Goal: Task Accomplishment & Management: Use online tool/utility

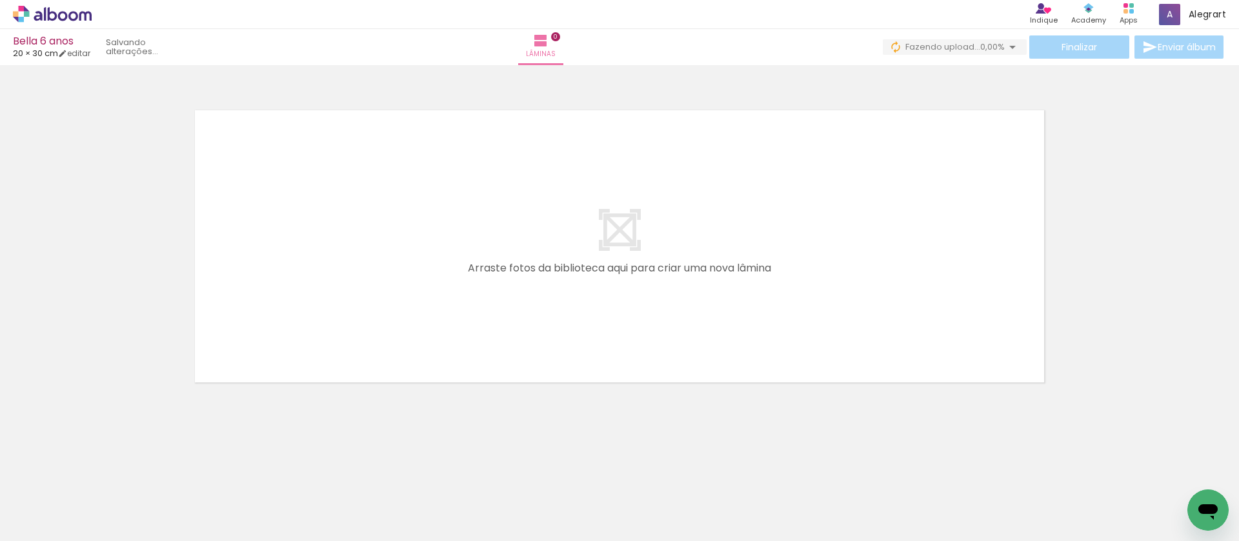
drag, startPoint x: 134, startPoint y: 499, endPoint x: 366, endPoint y: 337, distance: 283.7
click at [366, 337] on quentale-workspace at bounding box center [619, 270] width 1239 height 541
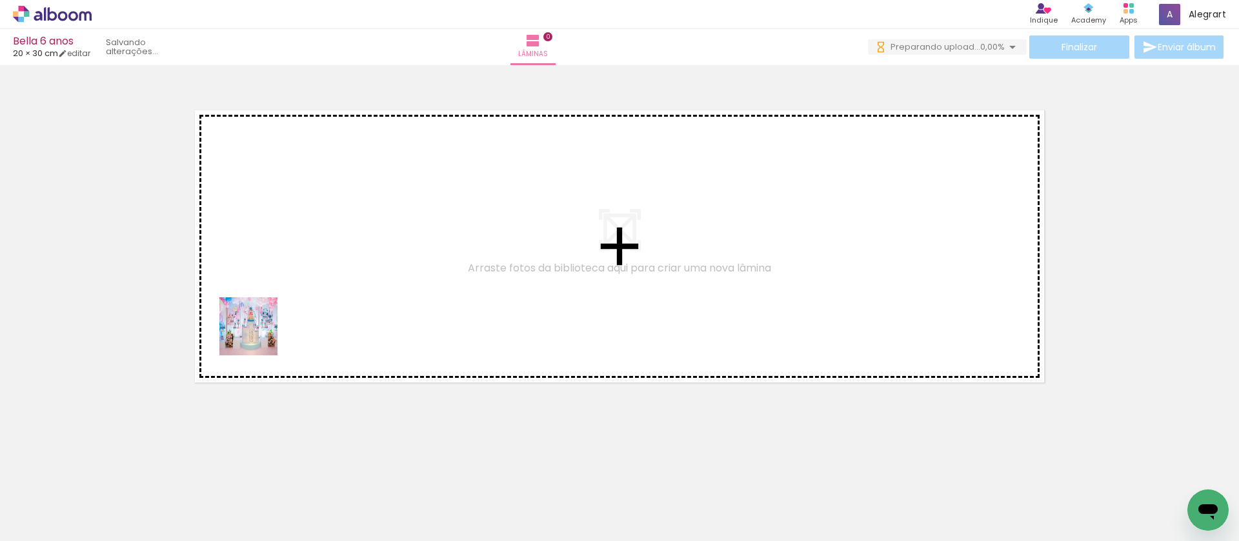
drag, startPoint x: 146, startPoint y: 502, endPoint x: 261, endPoint y: 327, distance: 208.8
click at [261, 327] on quentale-workspace at bounding box center [619, 270] width 1239 height 541
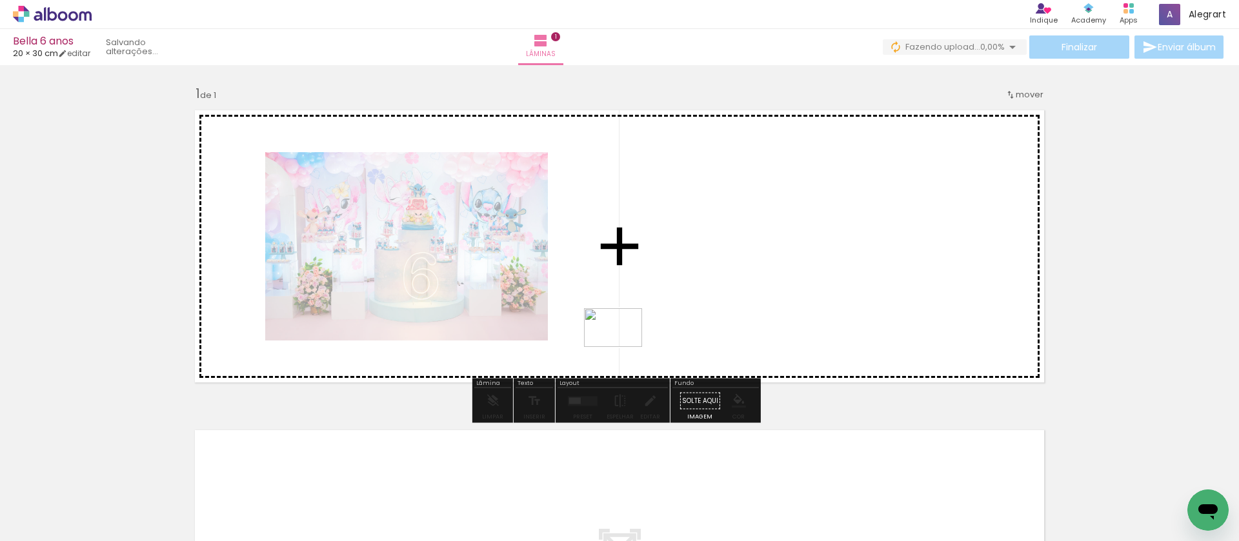
drag, startPoint x: 200, startPoint y: 512, endPoint x: 623, endPoint y: 347, distance: 453.7
click at [623, 347] on quentale-workspace at bounding box center [619, 270] width 1239 height 541
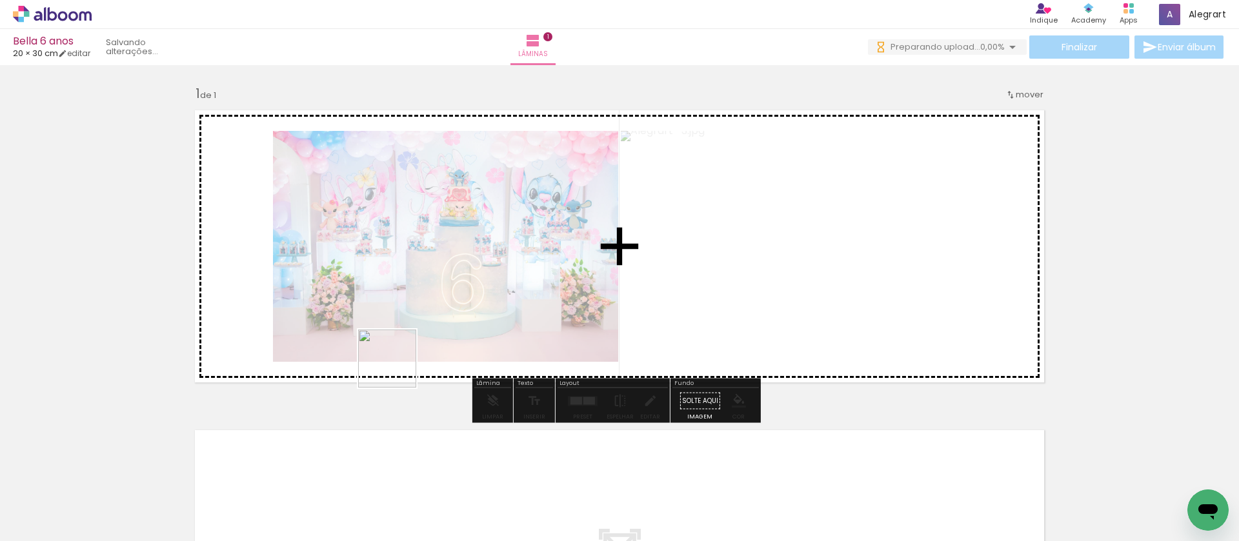
drag, startPoint x: 289, startPoint y: 505, endPoint x: 397, endPoint y: 368, distance: 173.6
click at [397, 368] on quentale-workspace at bounding box center [619, 270] width 1239 height 541
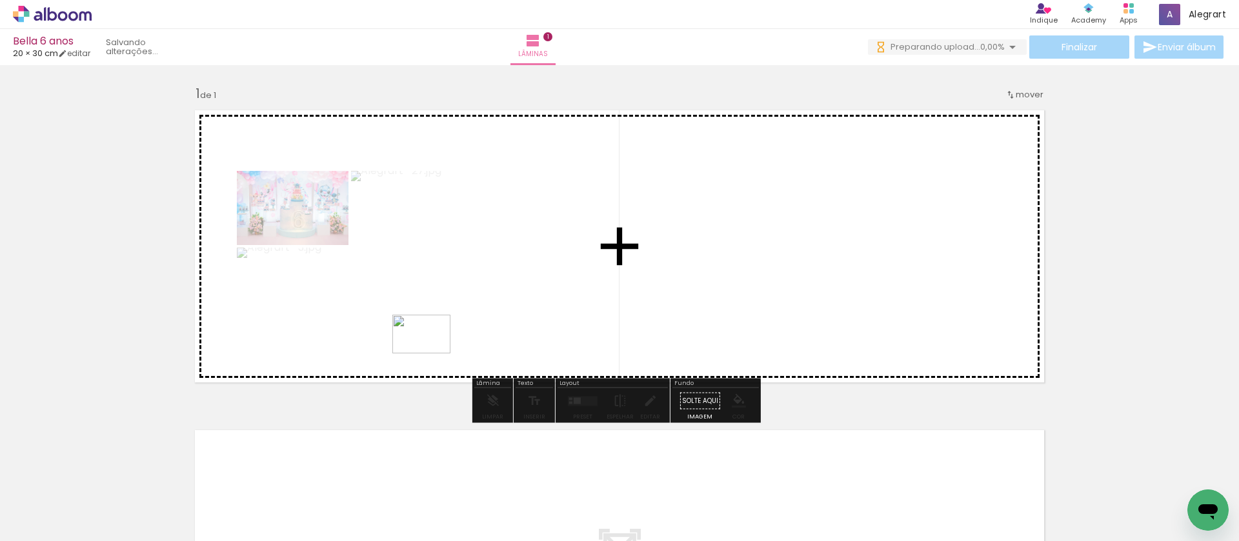
drag, startPoint x: 366, startPoint y: 483, endPoint x: 431, endPoint y: 354, distance: 145.1
click at [431, 354] on quentale-workspace at bounding box center [619, 270] width 1239 height 541
click at [577, 407] on div at bounding box center [582, 401] width 35 height 26
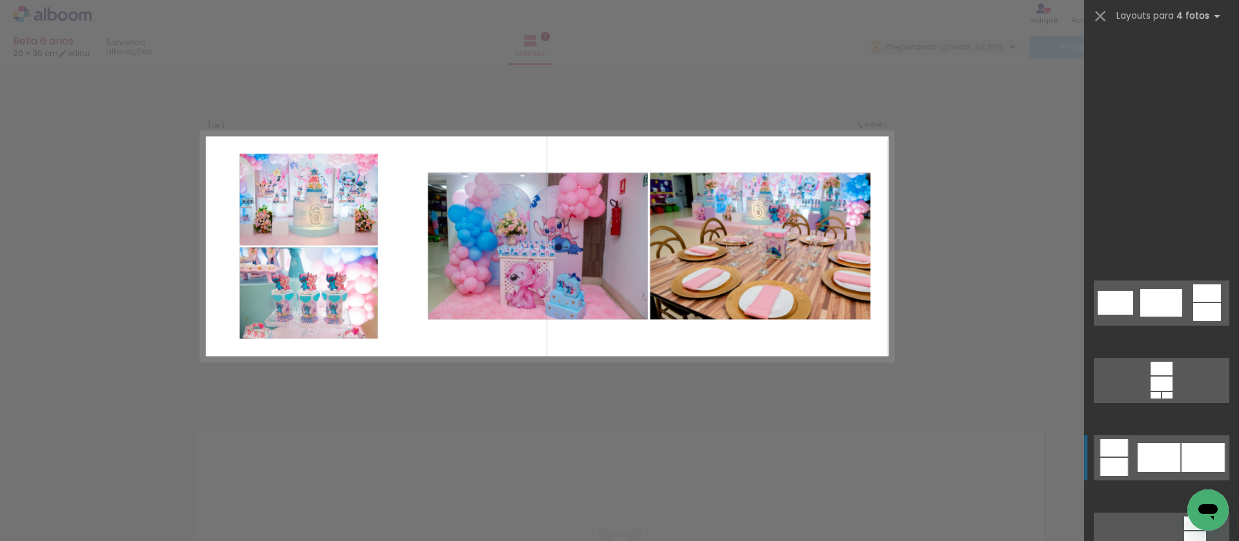
scroll to position [4836, 0]
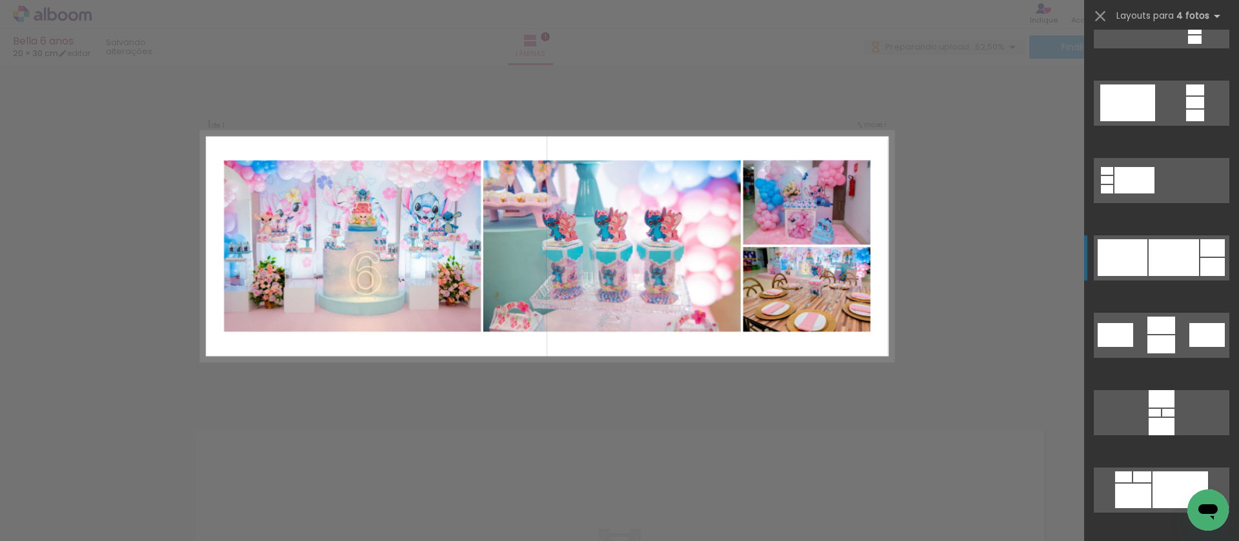
click at [1179, 253] on div at bounding box center [1173, 257] width 50 height 37
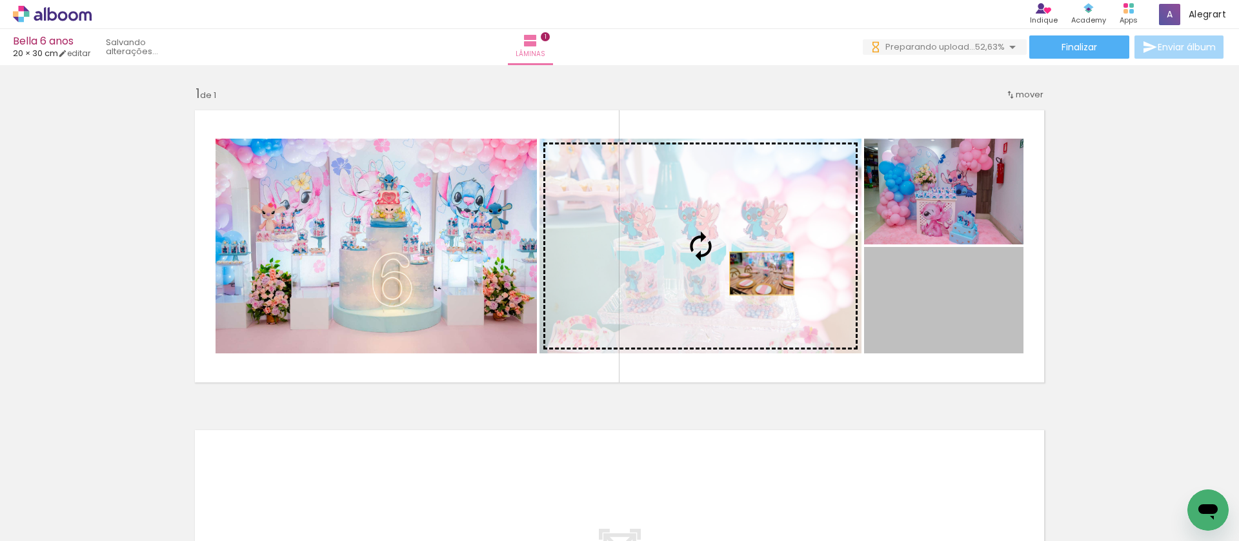
drag, startPoint x: 852, startPoint y: 275, endPoint x: 735, endPoint y: 270, distance: 116.2
click at [0, 0] on slot at bounding box center [0, 0] width 0 height 0
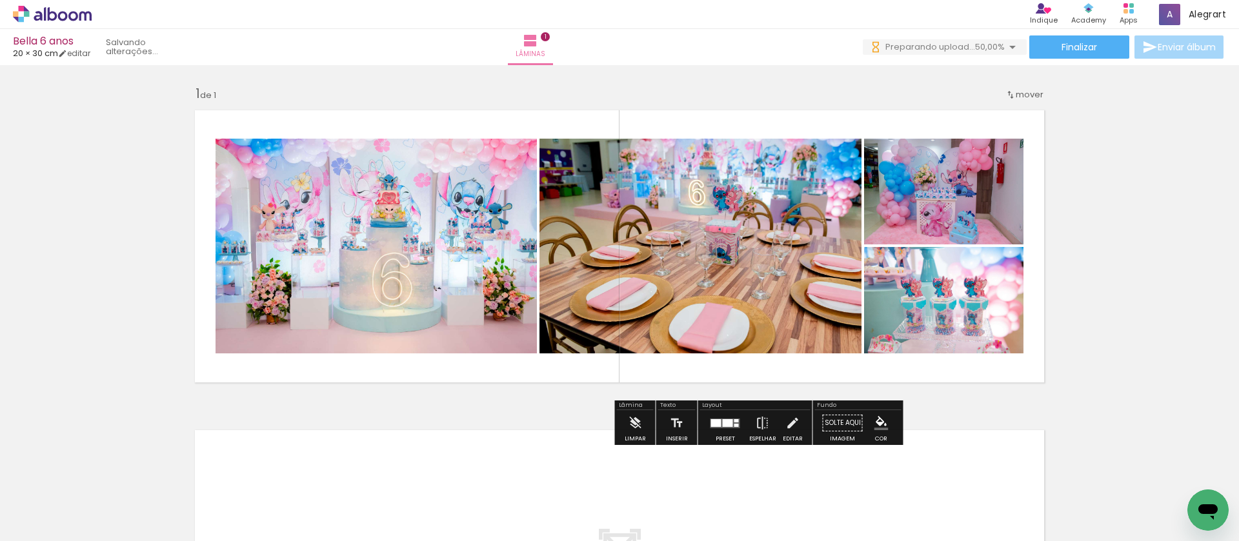
click at [0, 0] on slot at bounding box center [0, 0] width 0 height 0
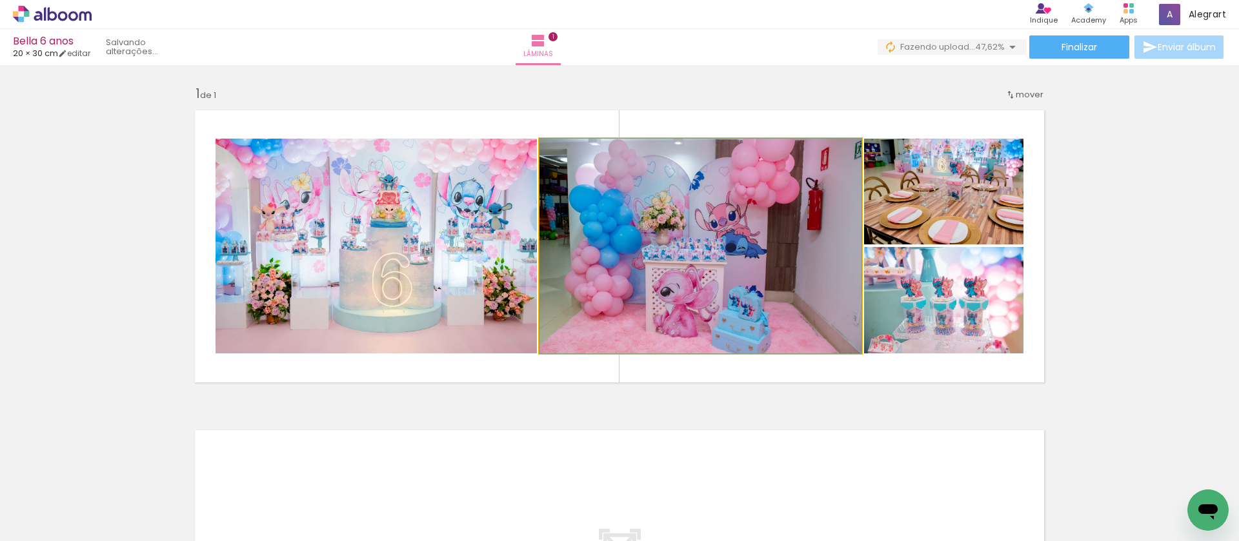
drag, startPoint x: 785, startPoint y: 248, endPoint x: 828, endPoint y: 241, distance: 44.3
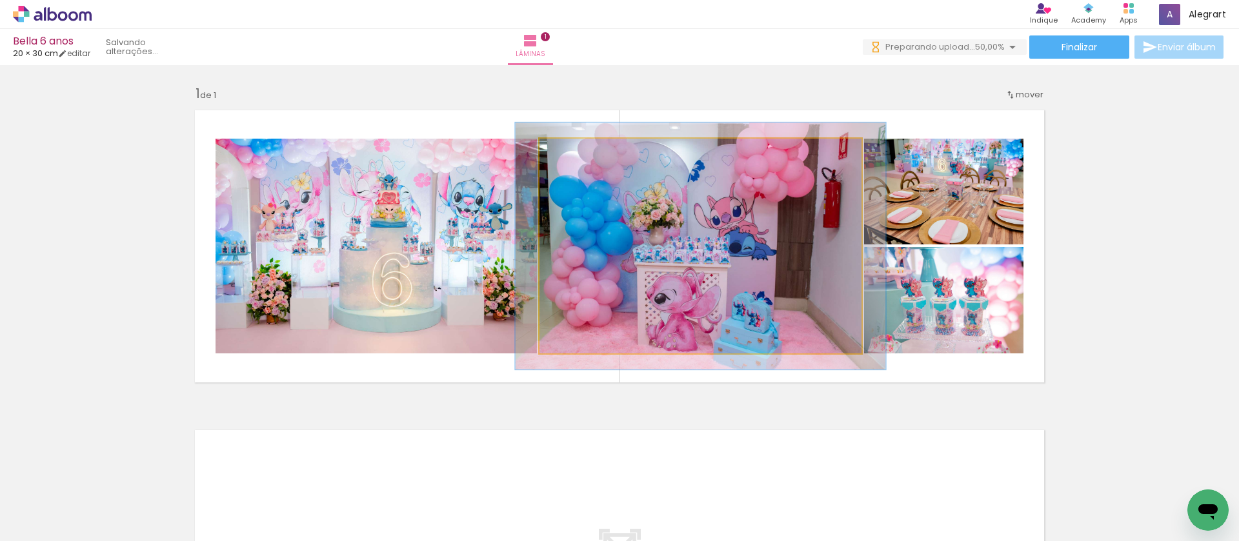
click at [579, 152] on div at bounding box center [576, 152] width 21 height 21
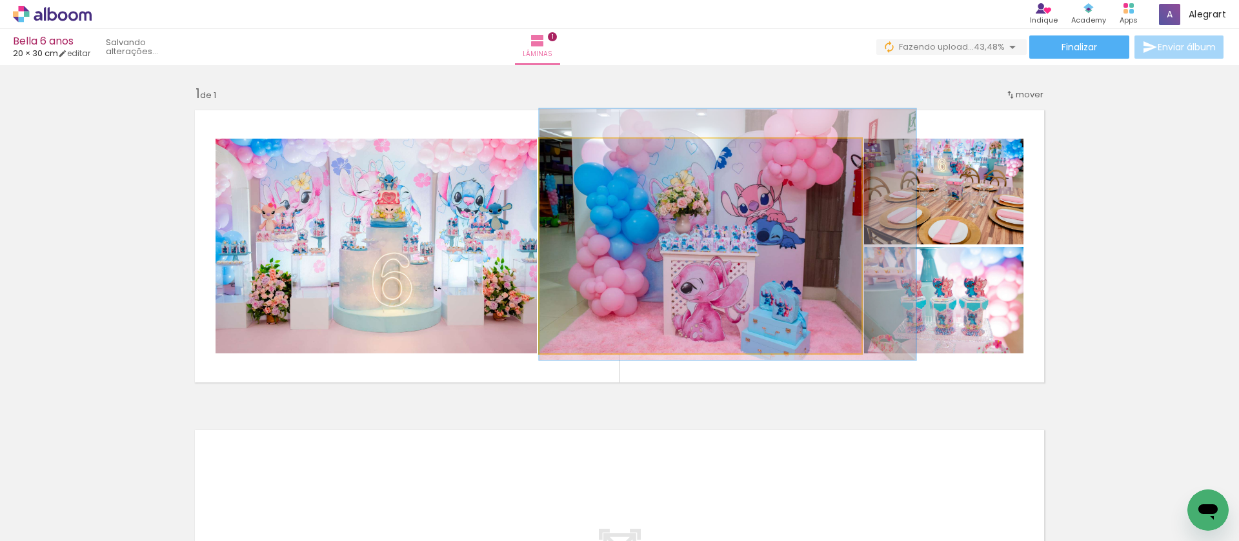
drag, startPoint x: 629, startPoint y: 215, endPoint x: 658, endPoint y: 211, distance: 29.4
type paper-slider "123"
click at [580, 153] on div at bounding box center [578, 152] width 21 height 21
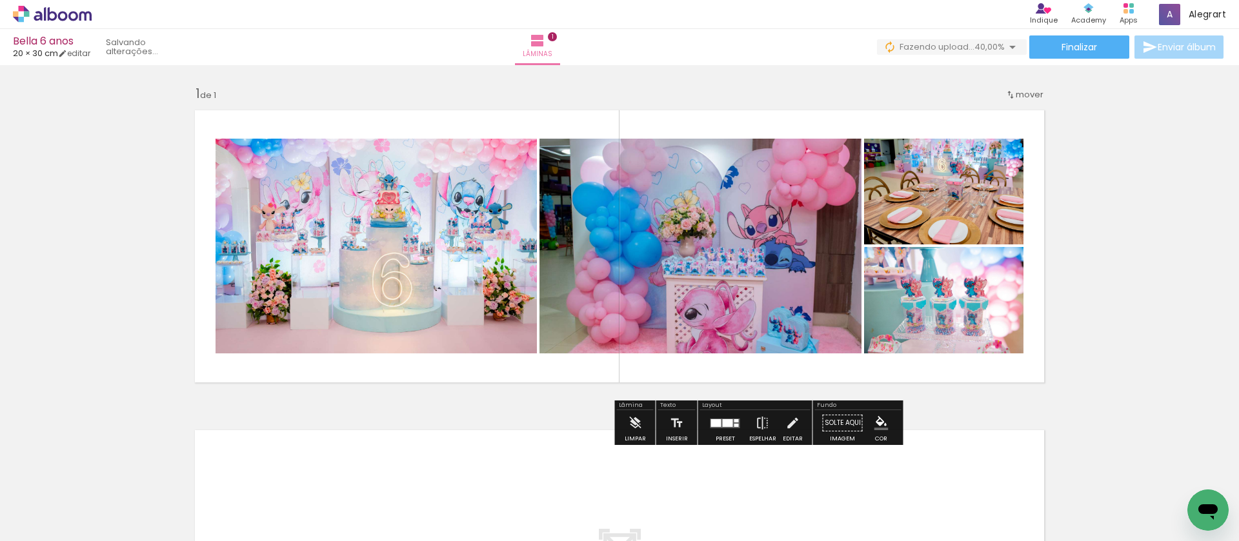
click at [0, 0] on slot at bounding box center [0, 0] width 0 height 0
click at [759, 424] on iron-icon at bounding box center [762, 423] width 14 height 26
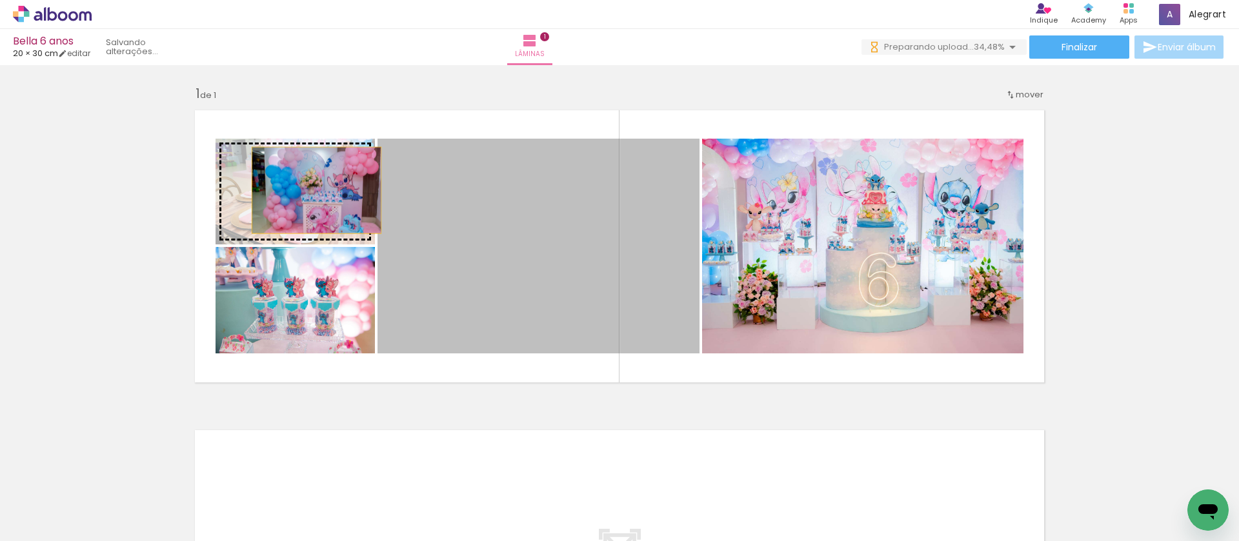
drag, startPoint x: 377, startPoint y: 207, endPoint x: 310, endPoint y: 190, distance: 68.7
click at [0, 0] on slot at bounding box center [0, 0] width 0 height 0
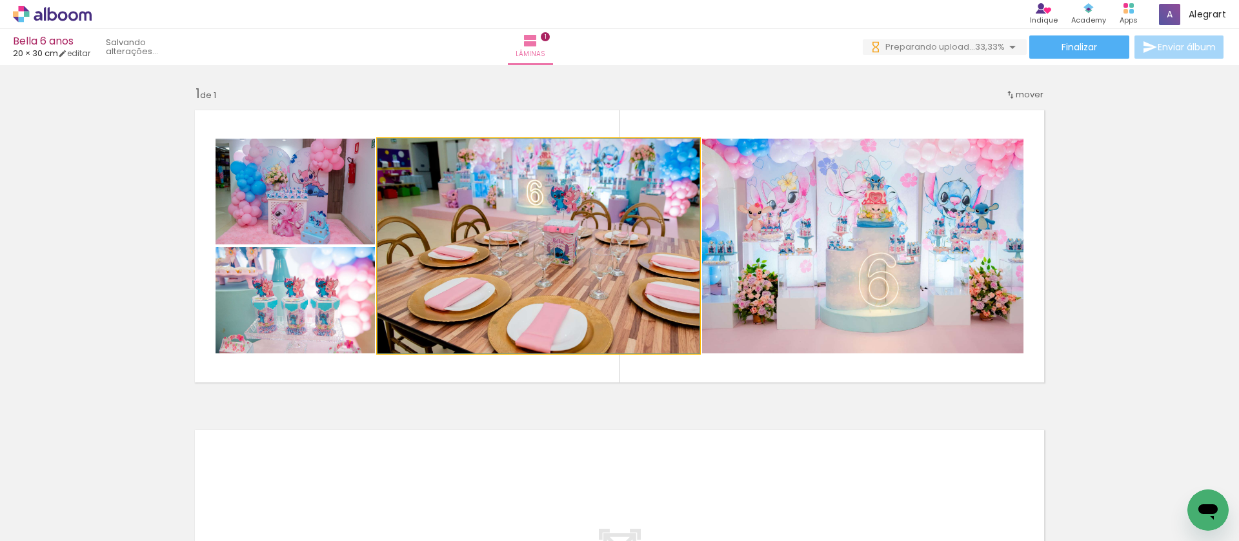
drag, startPoint x: 526, startPoint y: 245, endPoint x: 550, endPoint y: 242, distance: 23.4
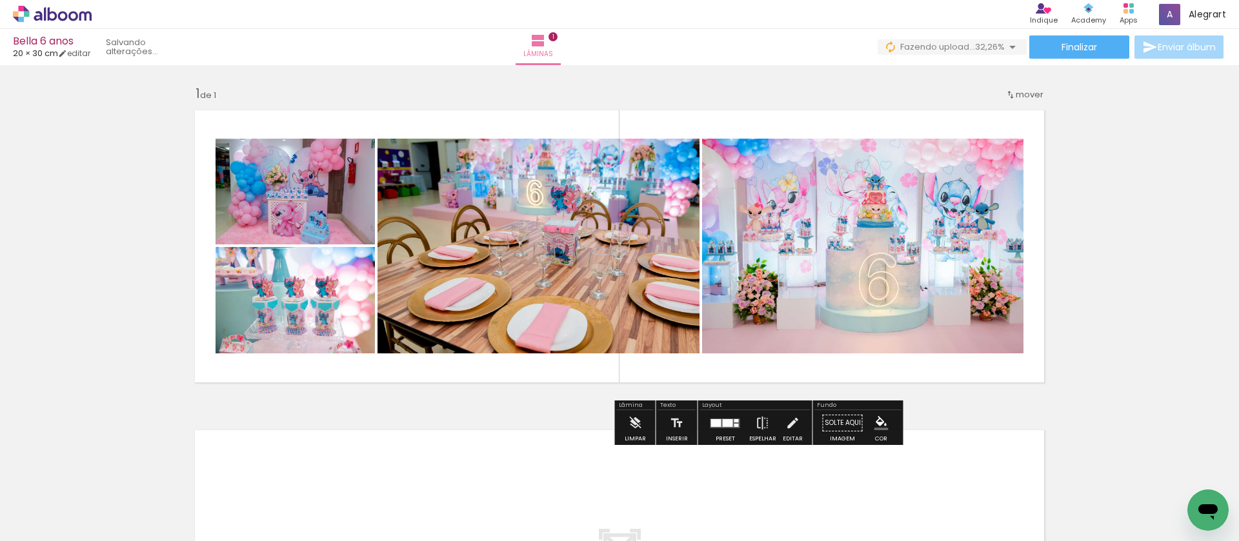
scroll to position [265, 0]
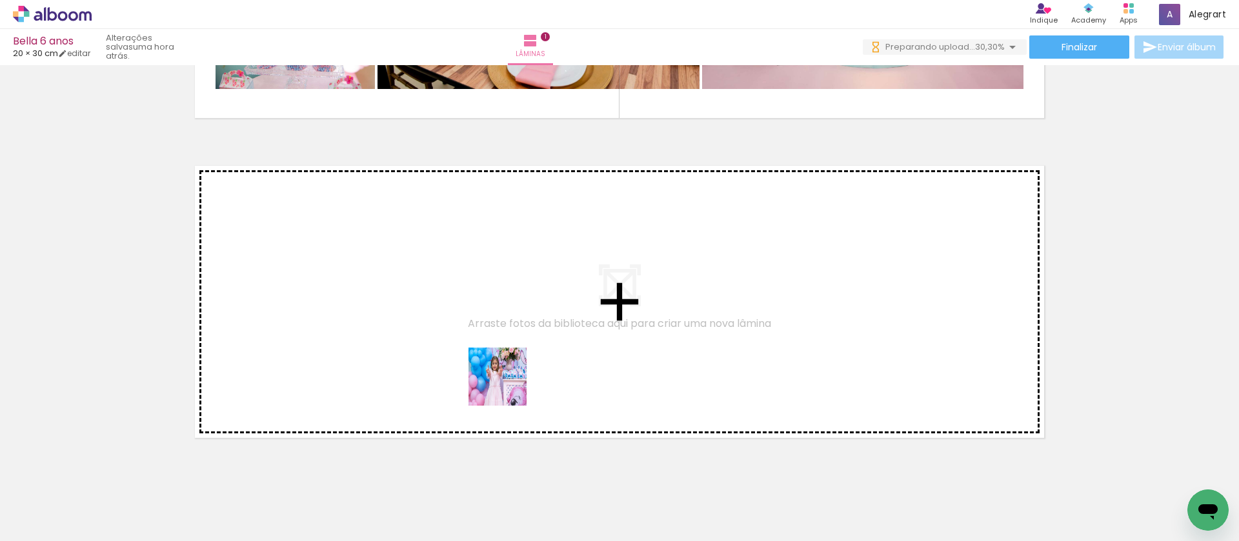
drag, startPoint x: 508, startPoint y: 510, endPoint x: 499, endPoint y: 359, distance: 150.6
click at [499, 359] on quentale-workspace at bounding box center [619, 270] width 1239 height 541
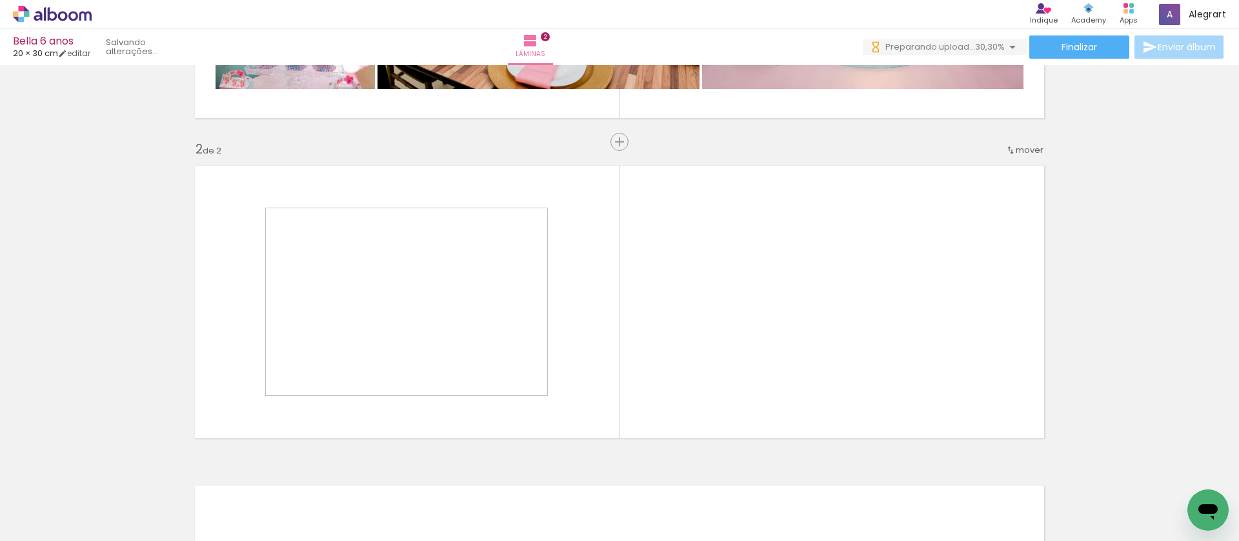
scroll to position [304, 0]
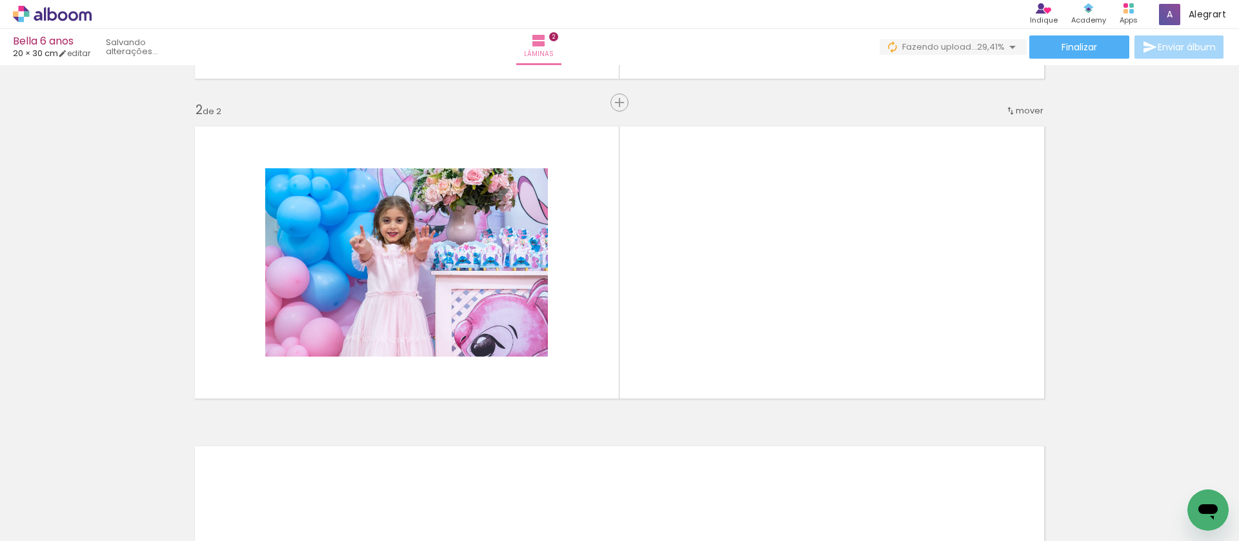
drag, startPoint x: 563, startPoint y: 508, endPoint x: 668, endPoint y: 332, distance: 204.9
click at [675, 332] on quentale-workspace at bounding box center [619, 270] width 1239 height 541
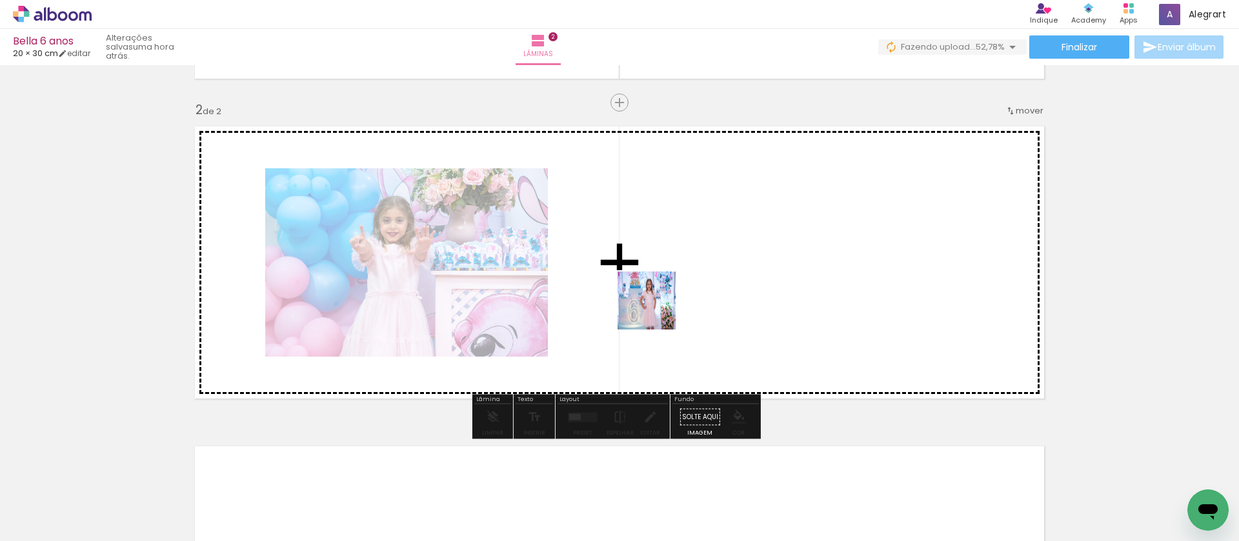
click at [656, 310] on quentale-workspace at bounding box center [619, 270] width 1239 height 541
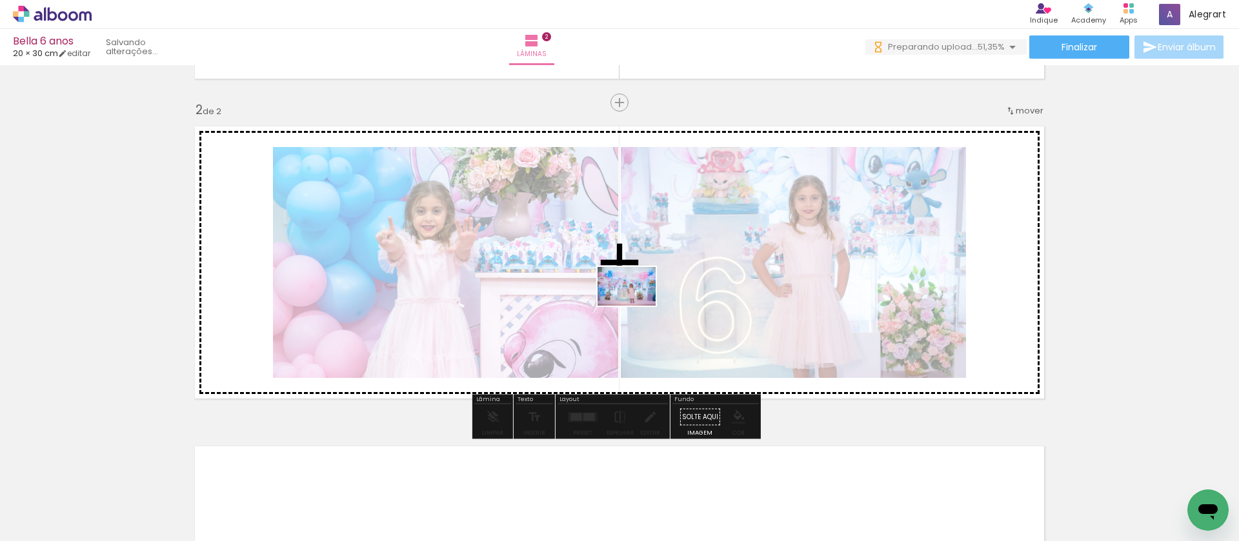
drag, startPoint x: 640, startPoint y: 512, endPoint x: 636, endPoint y: 306, distance: 205.8
click at [636, 306] on quentale-workspace at bounding box center [619, 270] width 1239 height 541
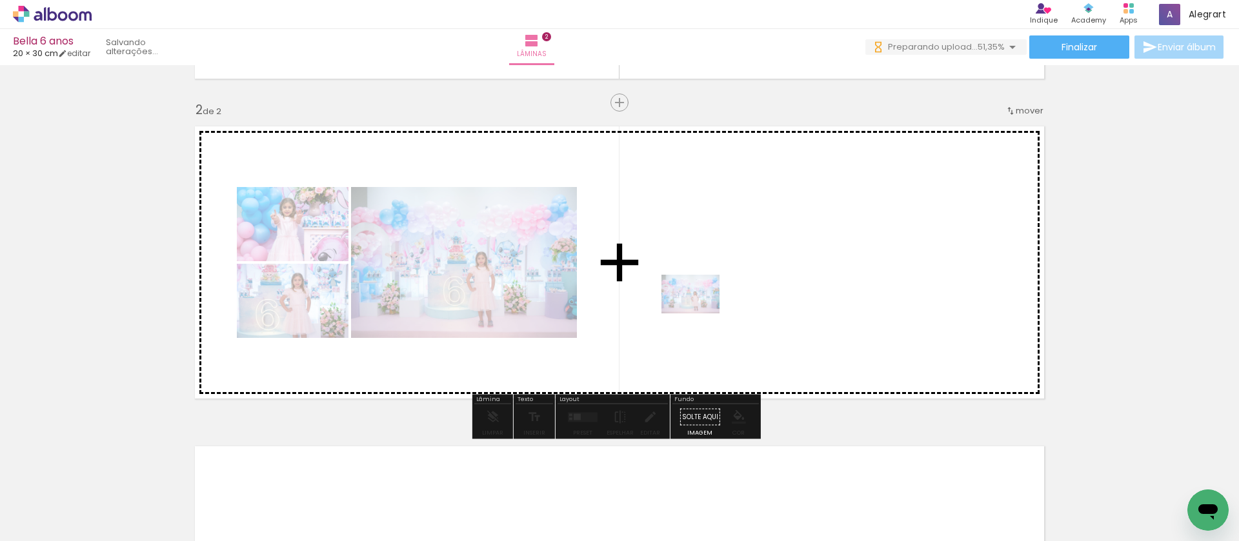
drag, startPoint x: 690, startPoint y: 350, endPoint x: 700, endPoint y: 314, distance: 38.2
click at [700, 314] on quentale-workspace at bounding box center [619, 270] width 1239 height 541
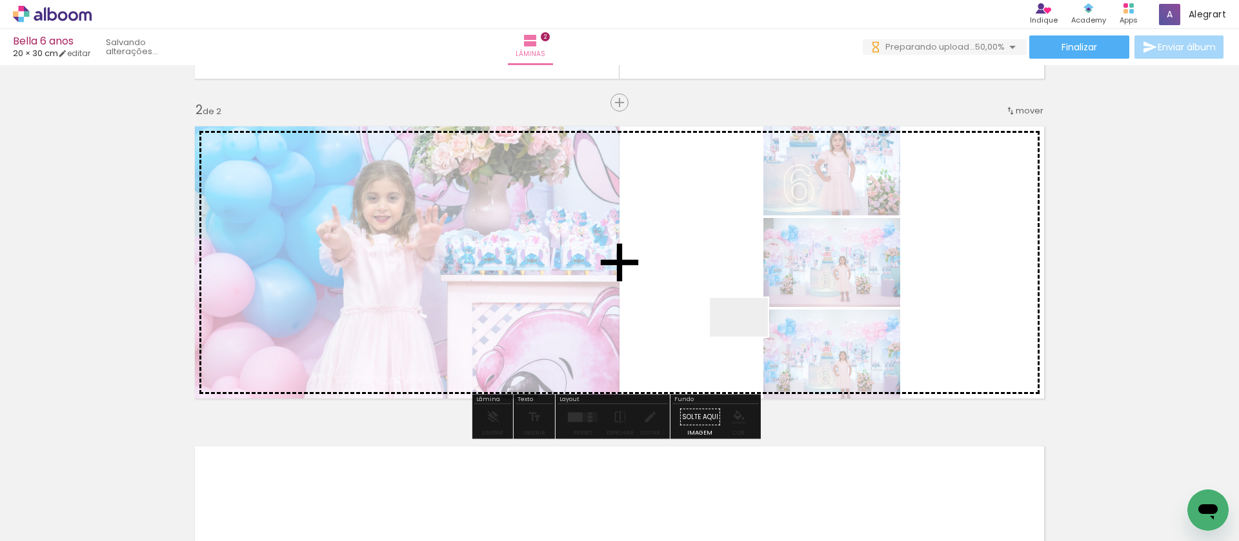
click at [748, 337] on quentale-workspace at bounding box center [619, 270] width 1239 height 541
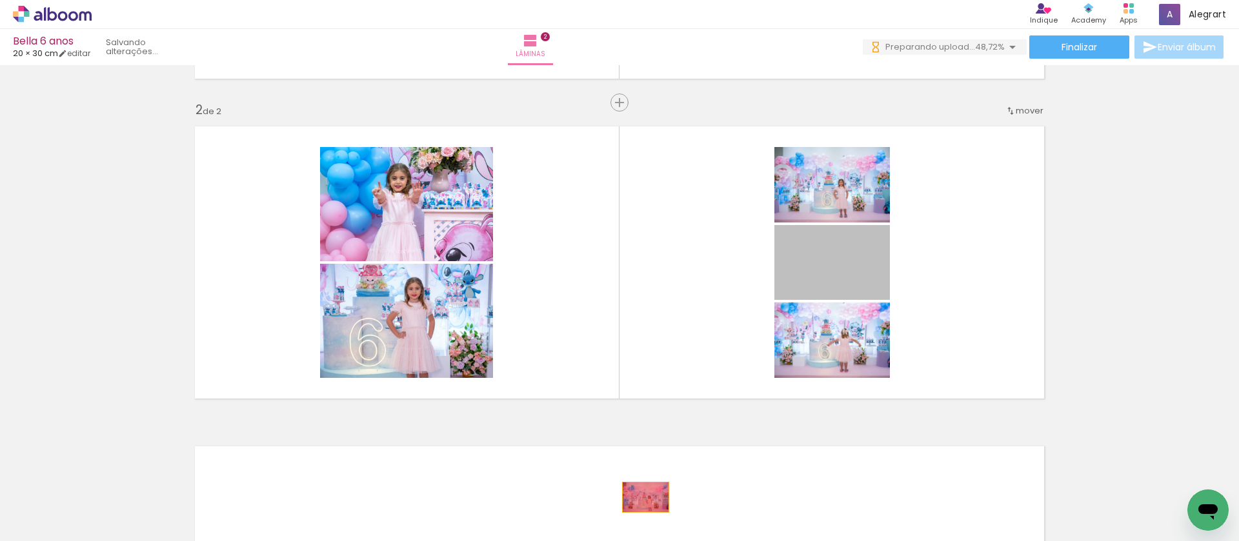
drag, startPoint x: 826, startPoint y: 267, endPoint x: 775, endPoint y: 390, distance: 133.4
click at [641, 497] on quentale-workspace at bounding box center [619, 270] width 1239 height 541
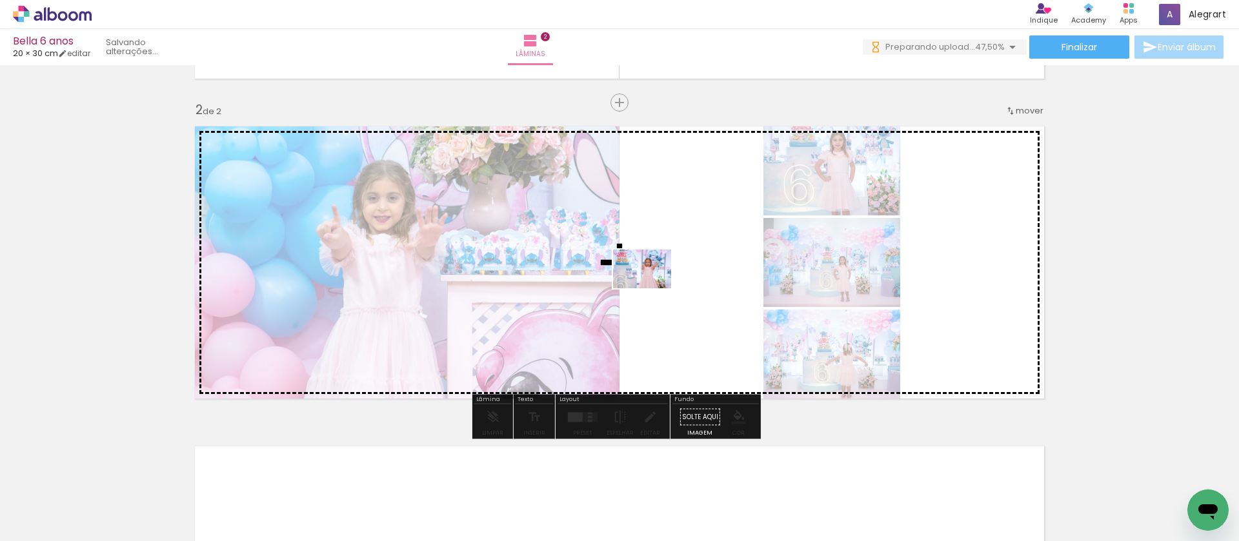
drag, startPoint x: 775, startPoint y: 390, endPoint x: 652, endPoint y: 288, distance: 160.4
click at [652, 288] on quentale-workspace at bounding box center [619, 270] width 1239 height 541
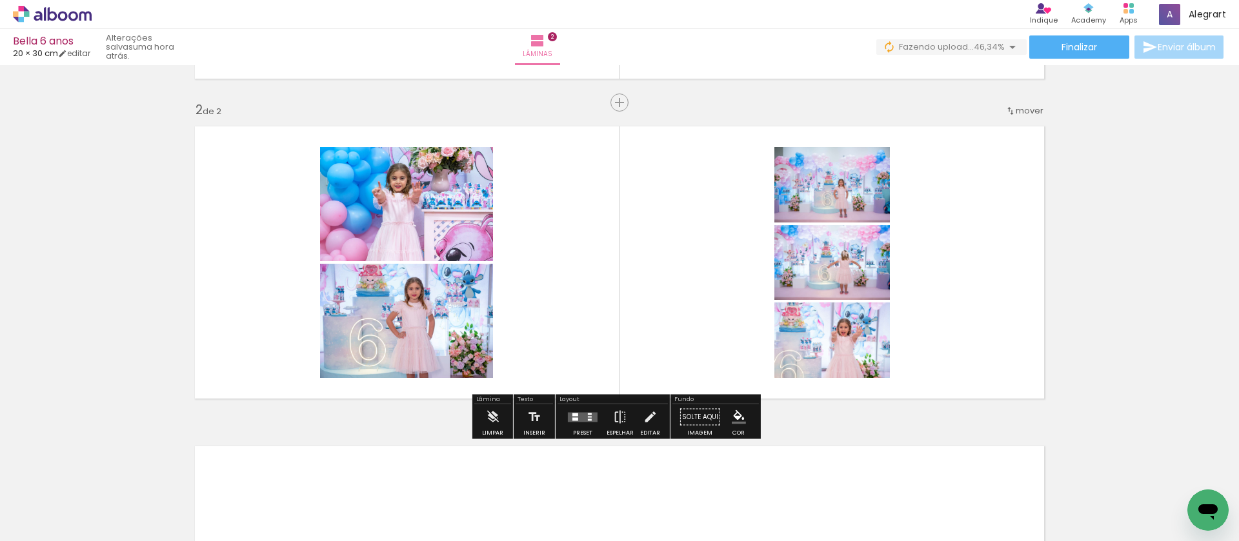
click at [588, 417] on div at bounding box center [590, 416] width 4 height 1
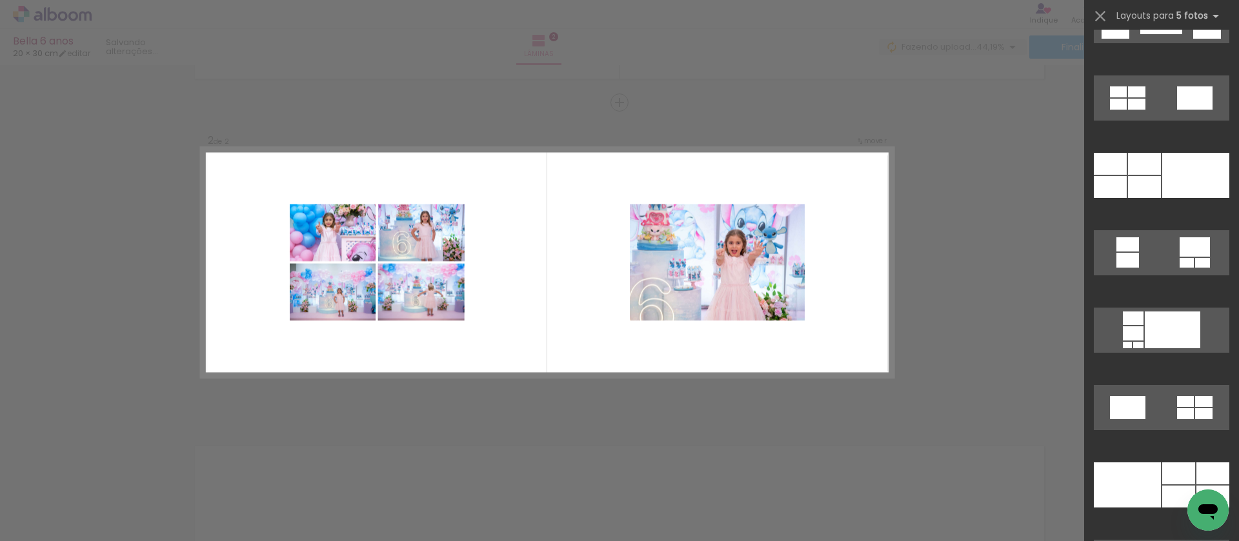
scroll to position [2217, 0]
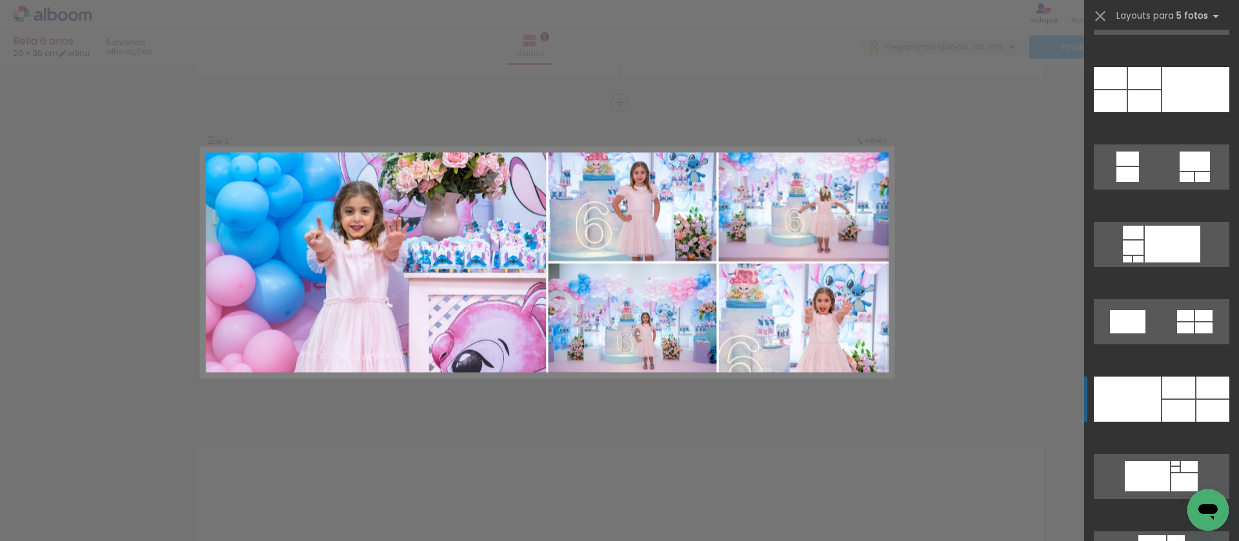
click at [1183, 394] on div at bounding box center [1178, 388] width 33 height 22
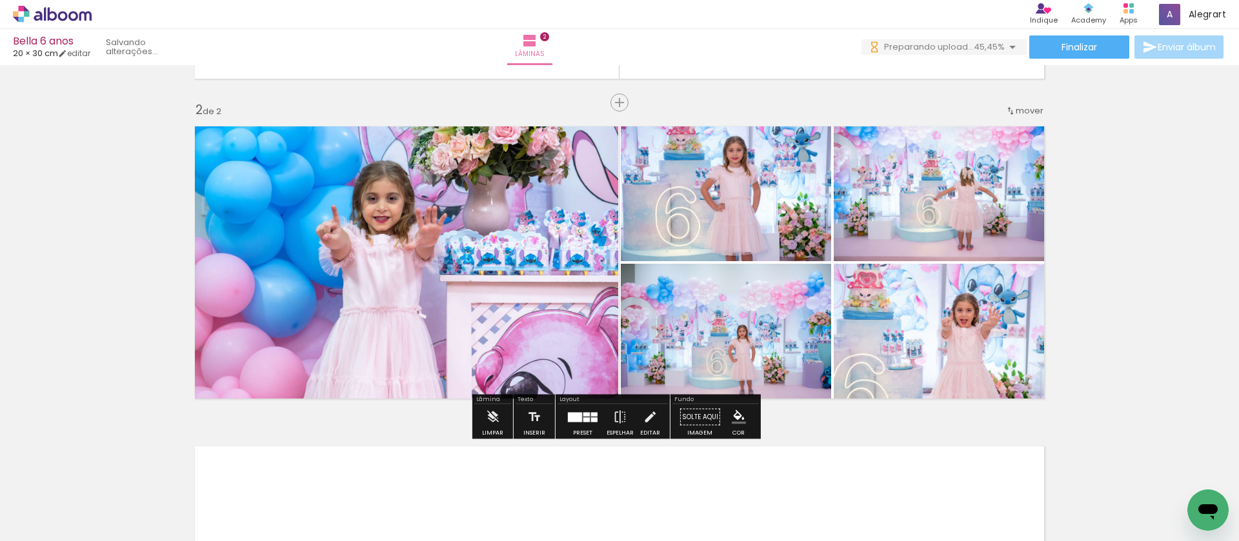
click at [1190, 394] on quentale-workspace at bounding box center [619, 270] width 1239 height 541
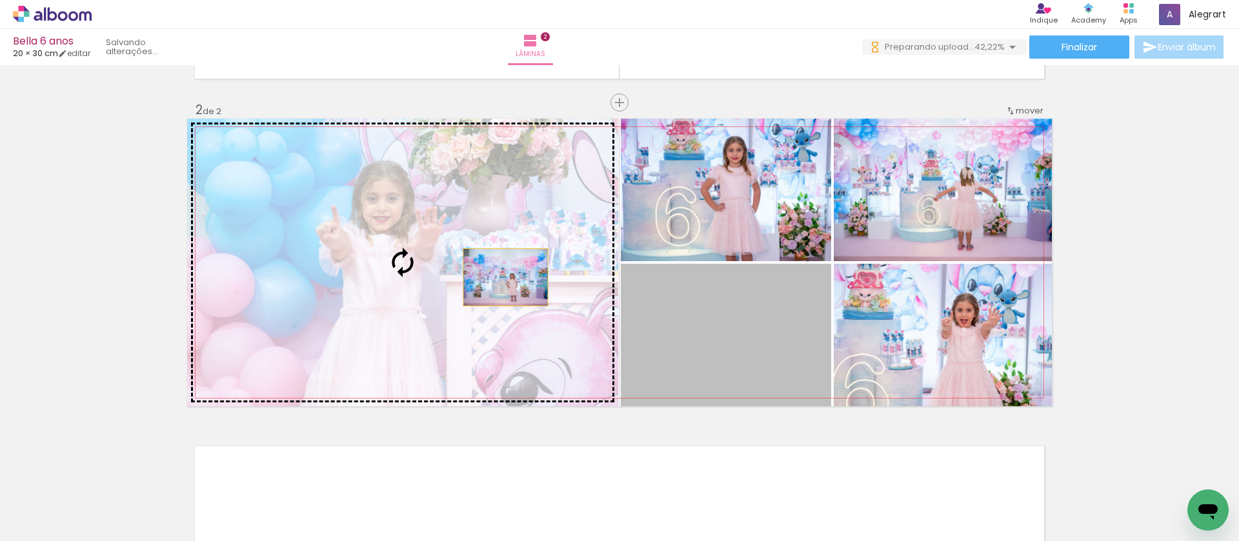
drag, startPoint x: 748, startPoint y: 314, endPoint x: 499, endPoint y: 277, distance: 251.8
click at [0, 0] on slot at bounding box center [0, 0] width 0 height 0
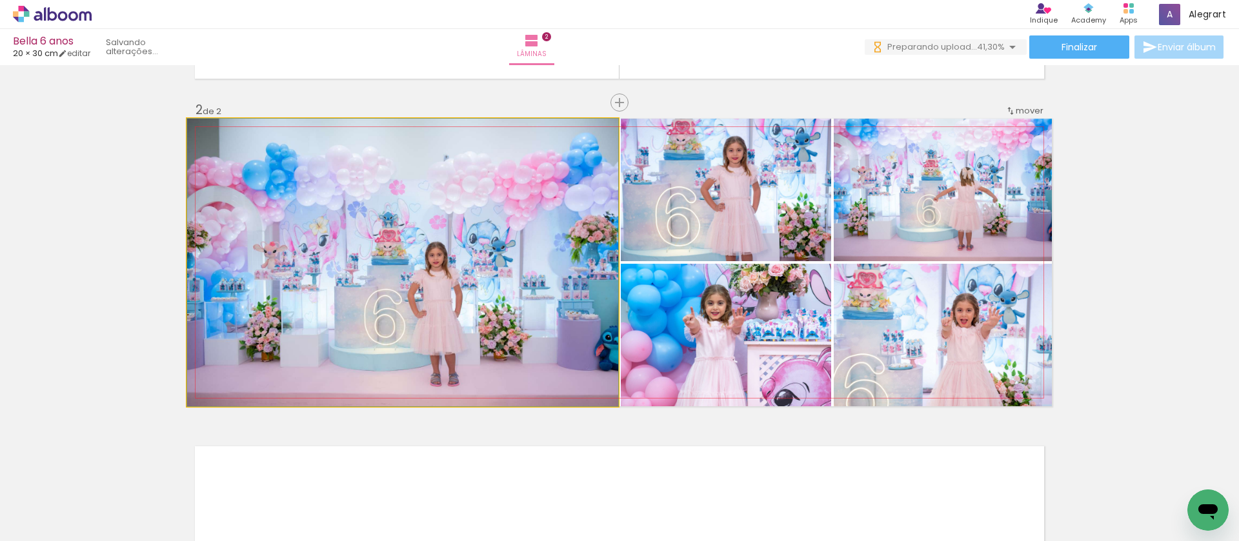
drag, startPoint x: 532, startPoint y: 280, endPoint x: 483, endPoint y: 231, distance: 68.9
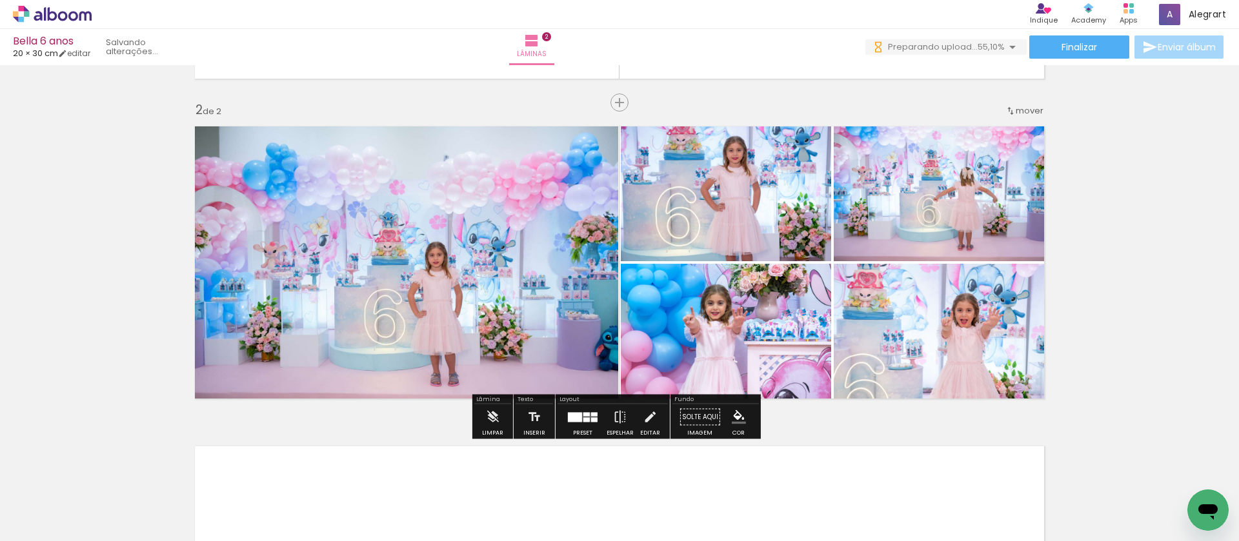
scroll to position [615, 0]
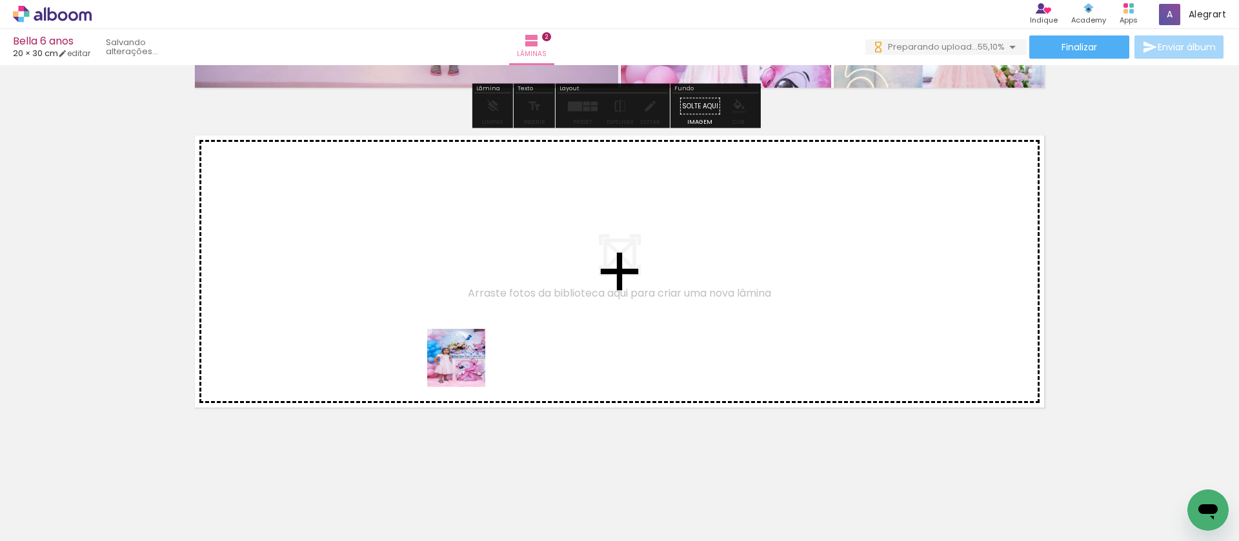
drag, startPoint x: 465, startPoint y: 384, endPoint x: 466, endPoint y: 367, distance: 16.8
click at [466, 367] on quentale-workspace at bounding box center [619, 270] width 1239 height 541
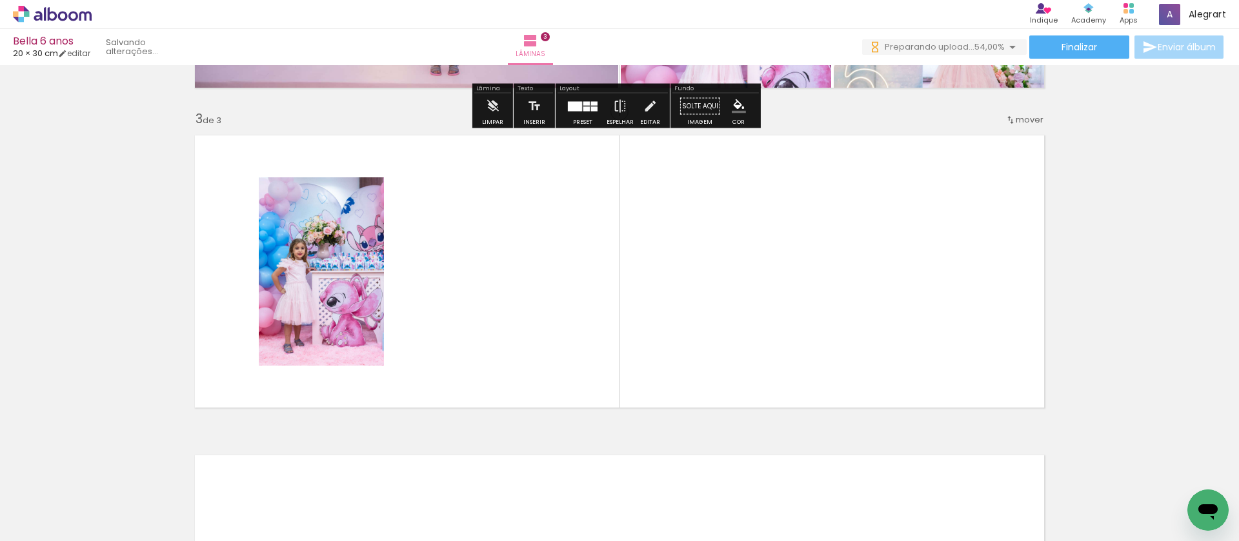
scroll to position [624, 0]
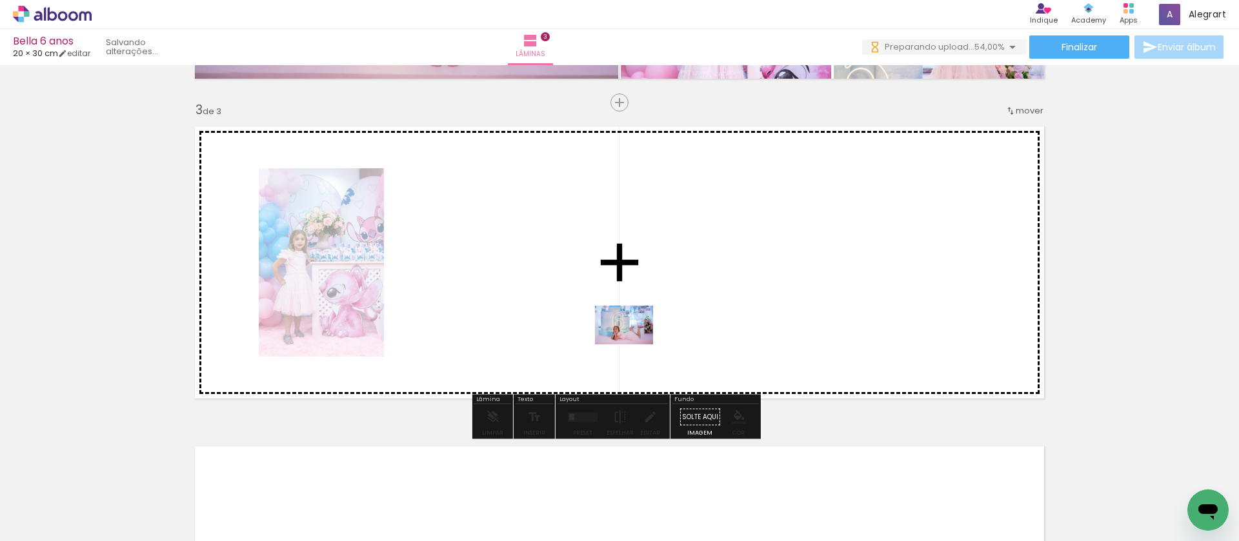
drag, startPoint x: 865, startPoint y: 508, endPoint x: 634, endPoint y: 345, distance: 283.4
click at [634, 345] on quentale-workspace at bounding box center [619, 270] width 1239 height 541
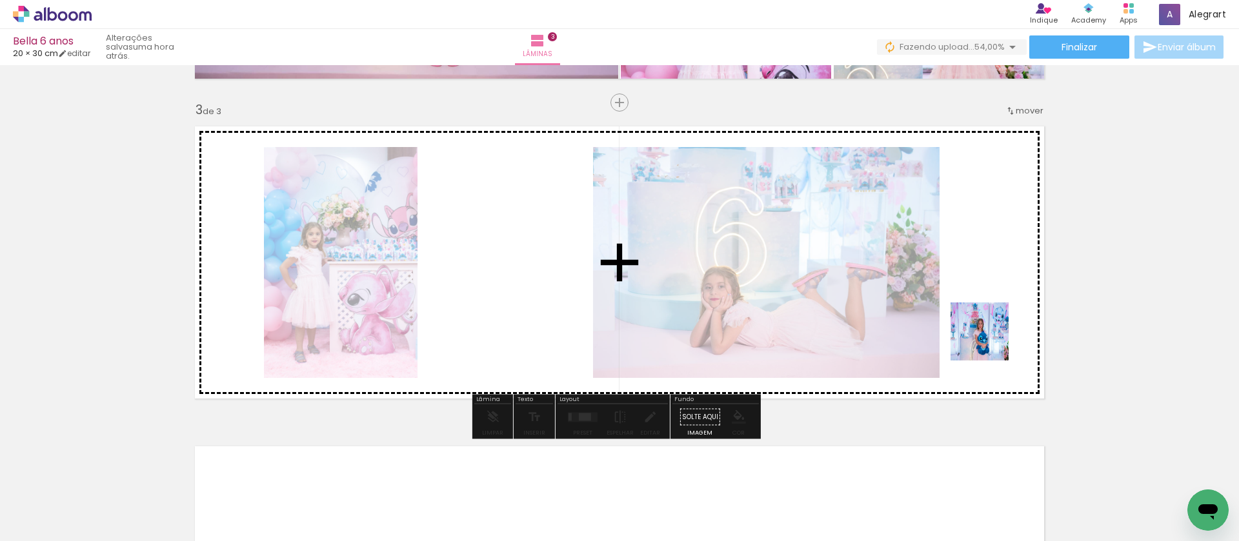
drag, startPoint x: 929, startPoint y: 503, endPoint x: 989, endPoint y: 335, distance: 178.2
click at [989, 335] on quentale-workspace at bounding box center [619, 270] width 1239 height 541
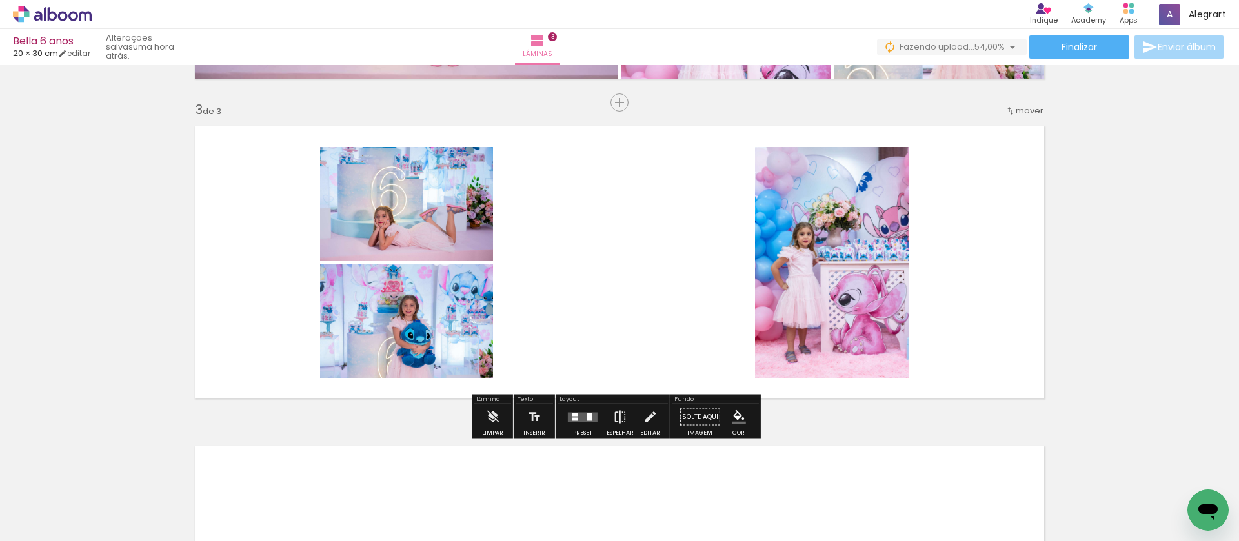
click at [580, 417] on quentale-layouter at bounding box center [583, 417] width 30 height 10
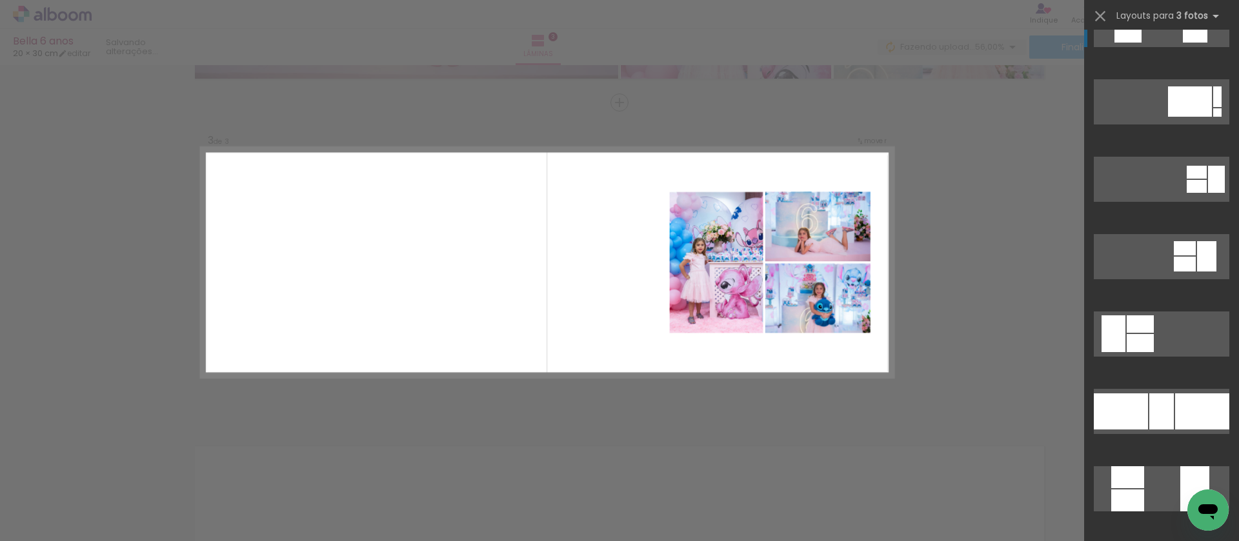
scroll to position [480, 0]
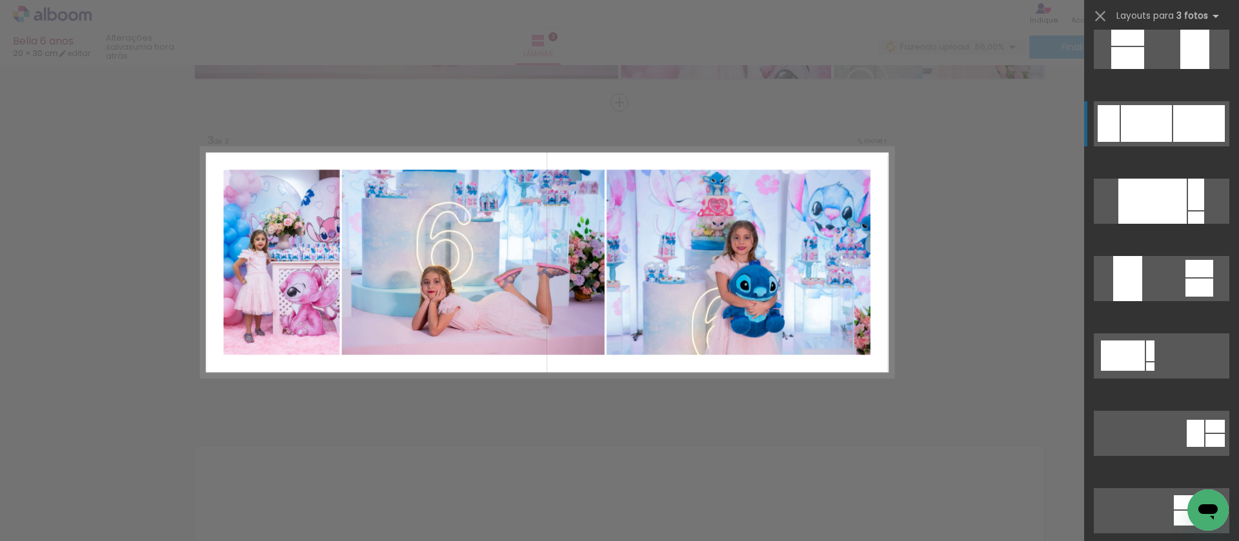
click at [1181, 118] on div at bounding box center [1199, 123] width 52 height 37
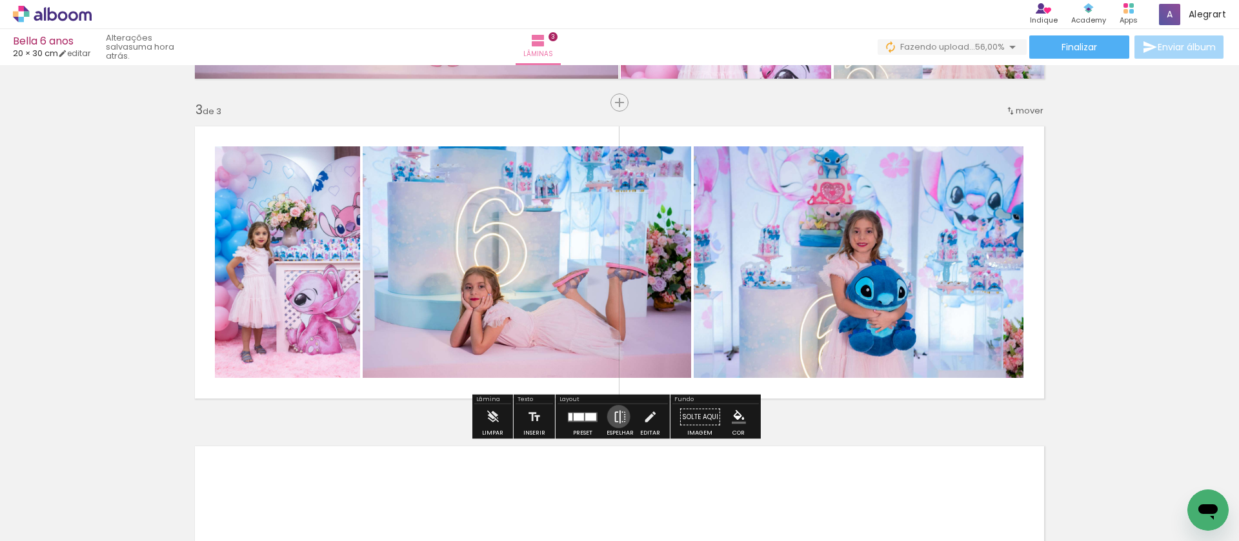
click at [615, 417] on iron-icon at bounding box center [620, 418] width 14 height 26
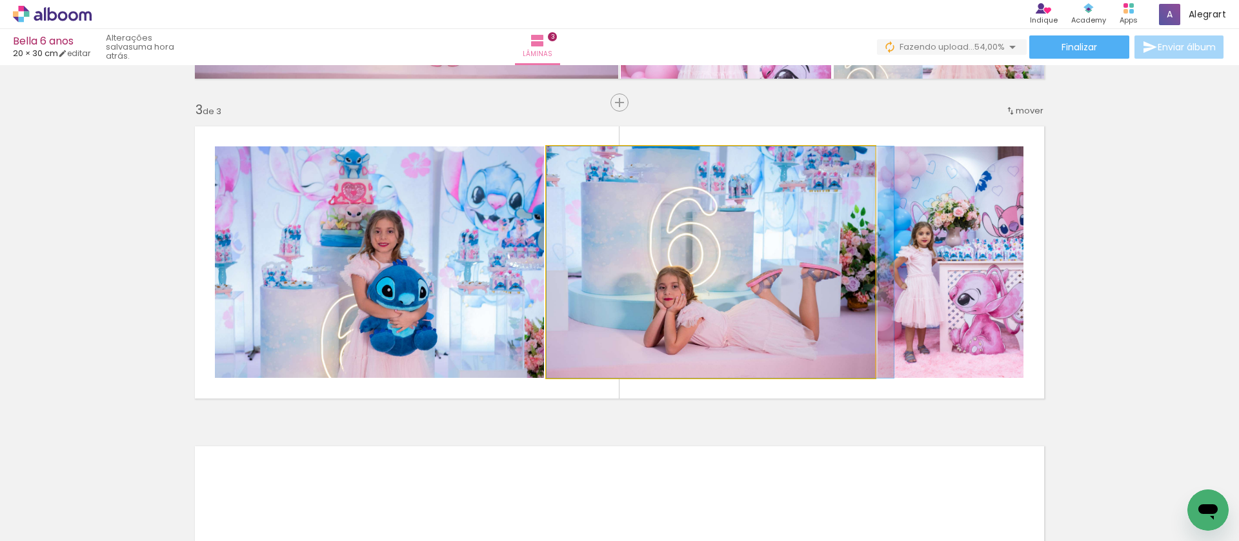
drag, startPoint x: 696, startPoint y: 286, endPoint x: 757, endPoint y: 285, distance: 60.6
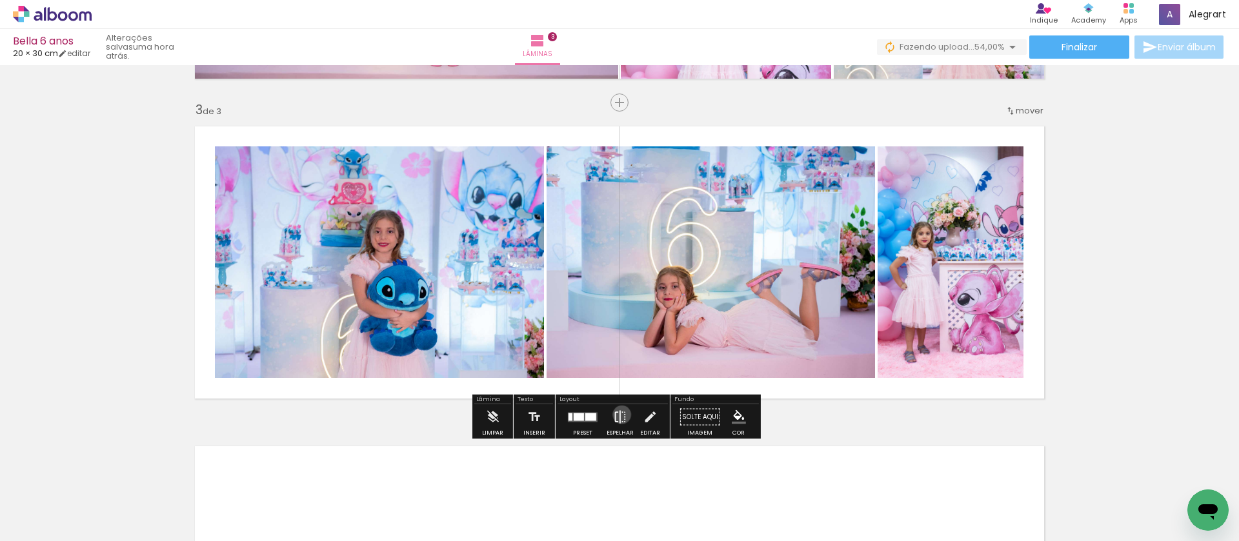
click at [619, 415] on iron-icon at bounding box center [620, 418] width 14 height 26
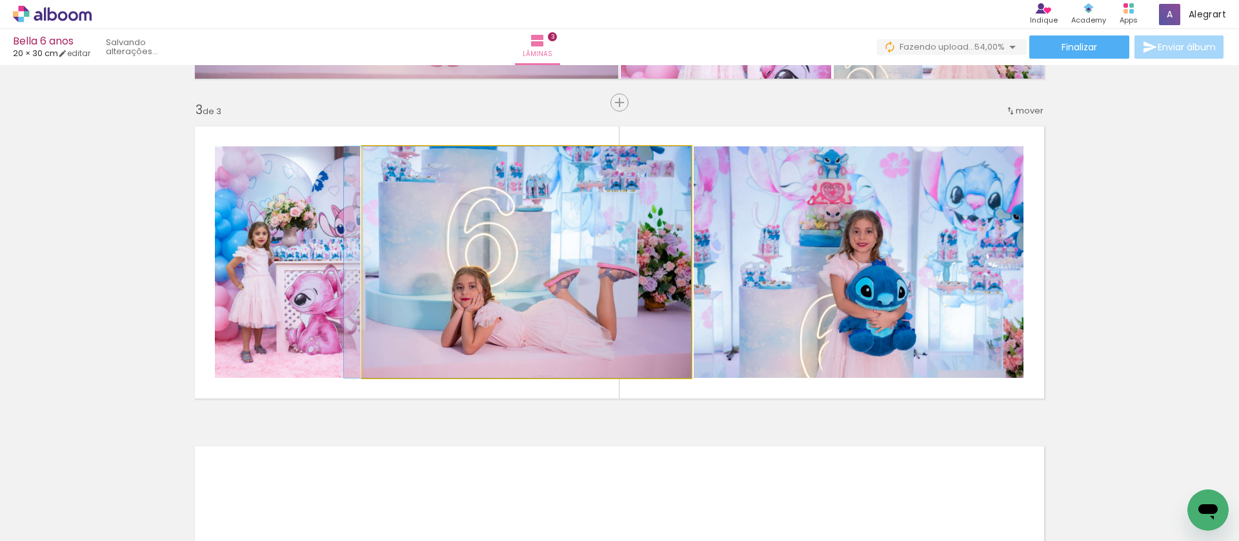
drag, startPoint x: 539, startPoint y: 295, endPoint x: 403, endPoint y: 281, distance: 136.8
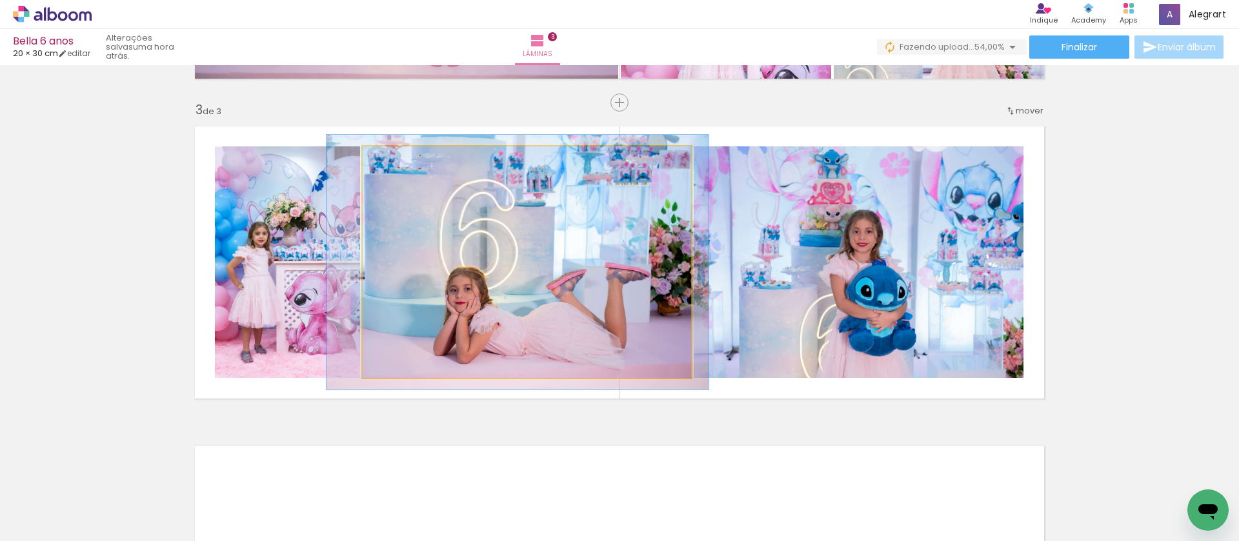
type paper-slider "110"
click at [394, 159] on div at bounding box center [398, 160] width 12 height 12
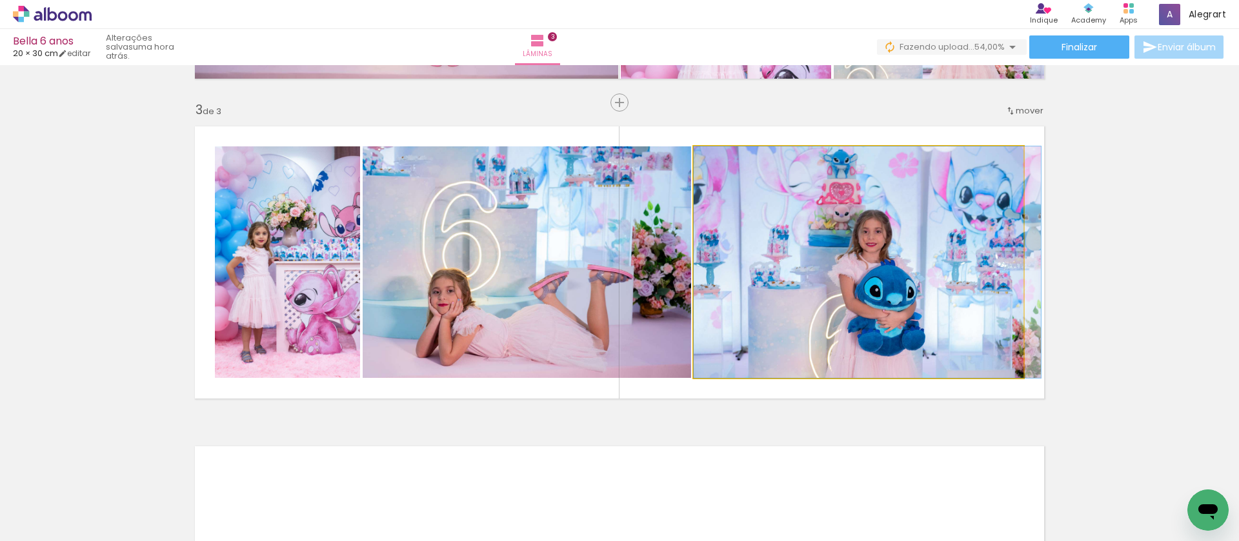
drag, startPoint x: 788, startPoint y: 290, endPoint x: 848, endPoint y: 287, distance: 60.1
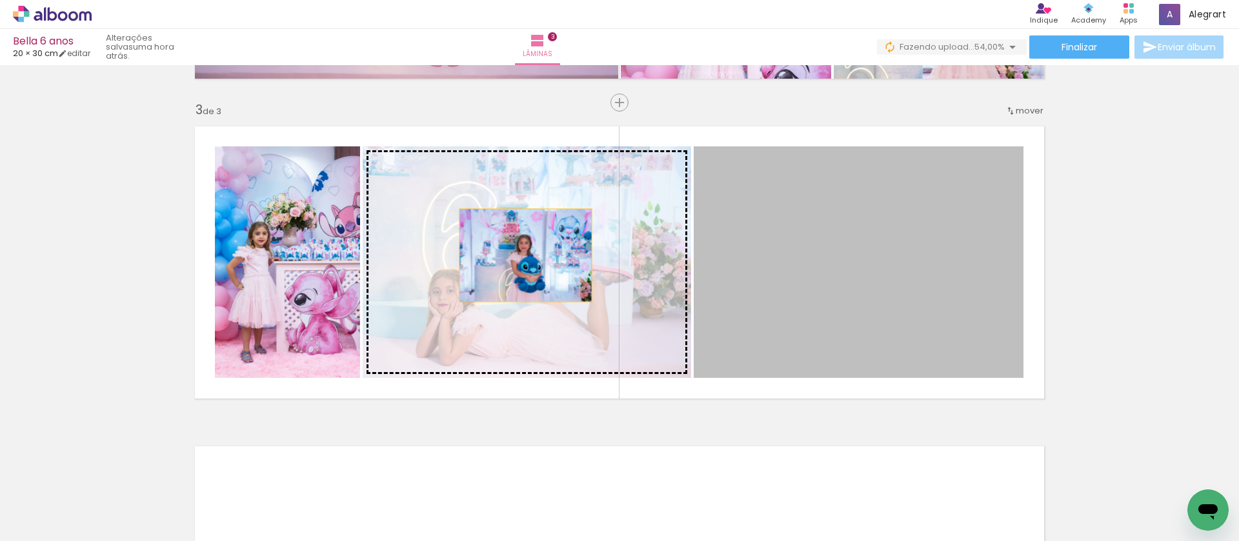
drag, startPoint x: 684, startPoint y: 267, endPoint x: 518, endPoint y: 255, distance: 166.3
click at [0, 0] on slot at bounding box center [0, 0] width 0 height 0
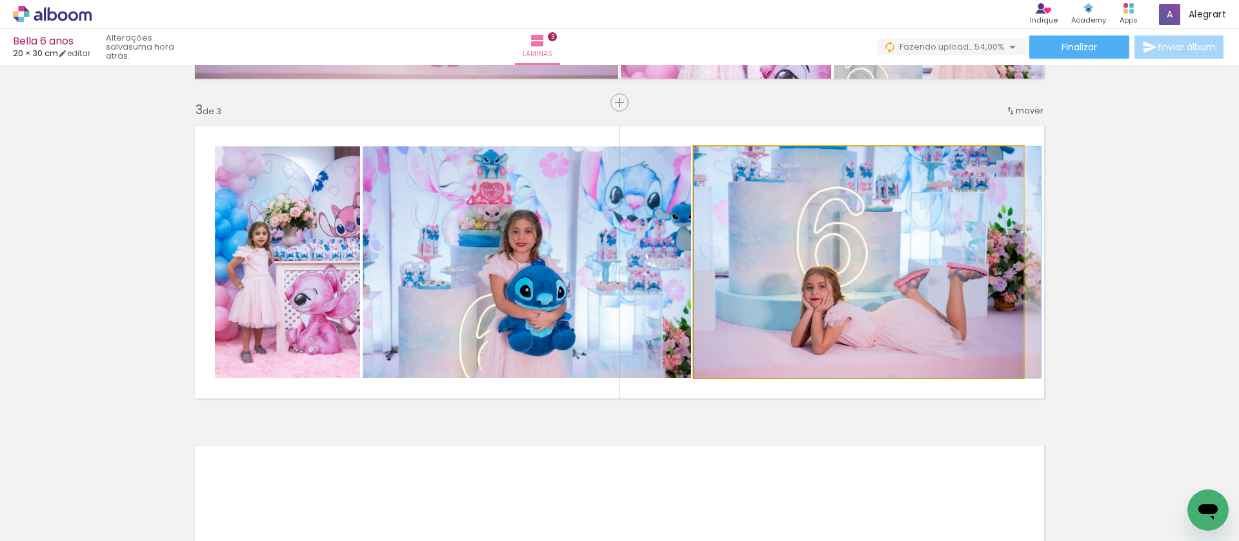
drag, startPoint x: 850, startPoint y: 308, endPoint x: 863, endPoint y: 306, distance: 12.3
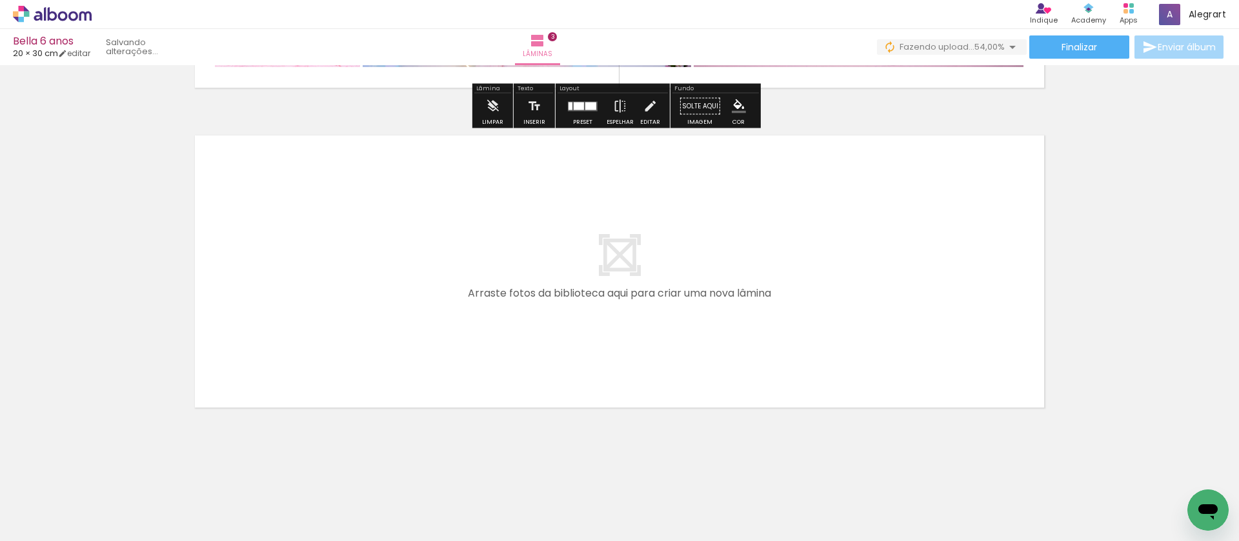
scroll to position [0, 605]
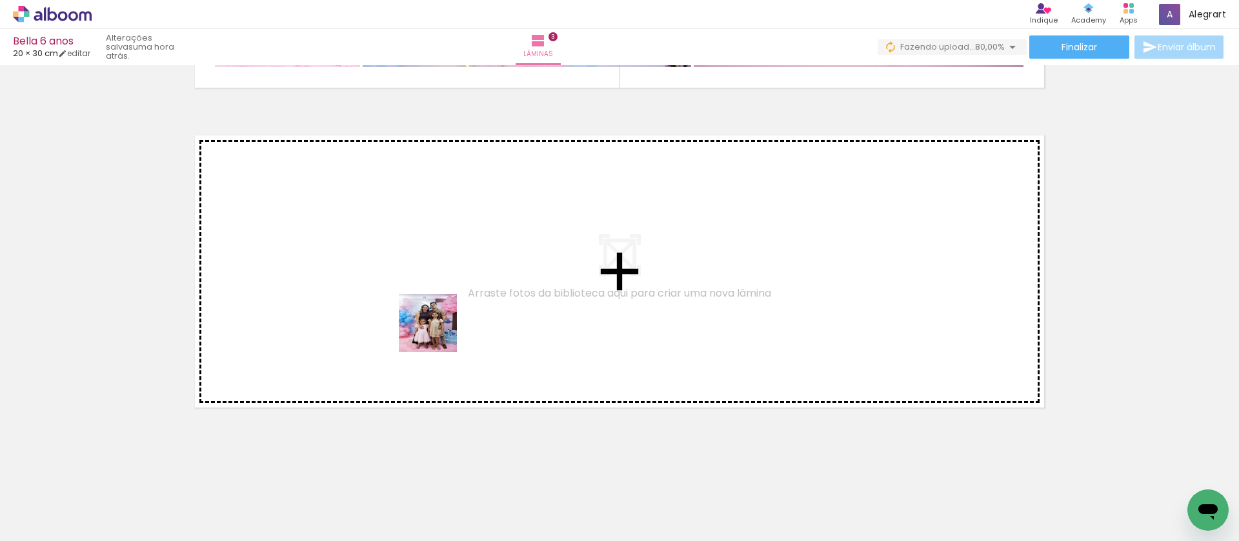
drag, startPoint x: 465, startPoint y: 513, endPoint x: 434, endPoint y: 332, distance: 183.4
click at [434, 332] on quentale-workspace at bounding box center [619, 270] width 1239 height 541
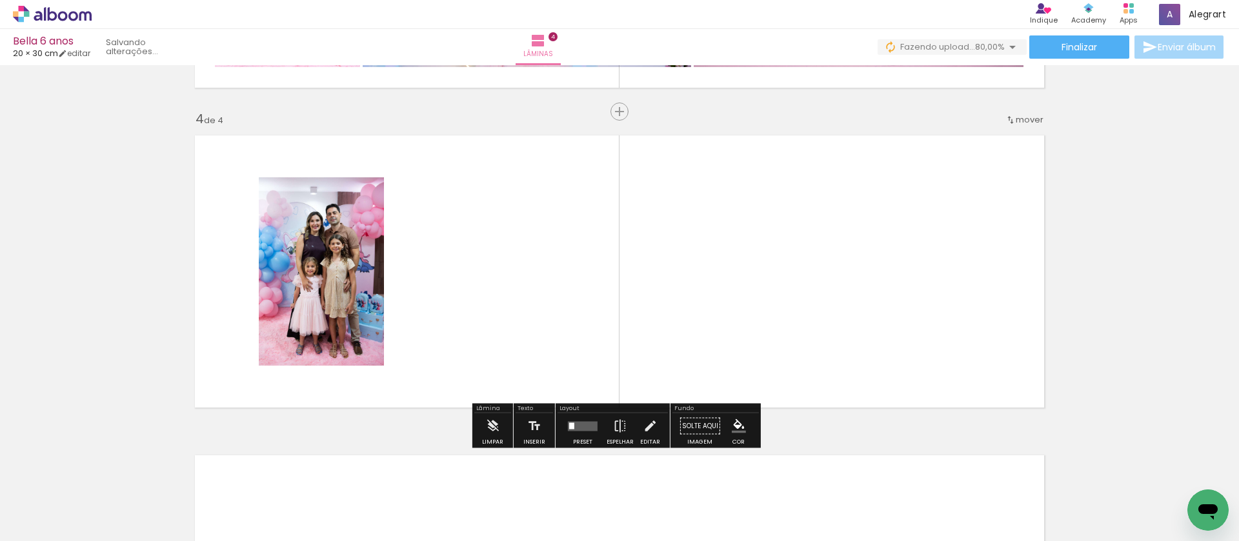
scroll to position [944, 0]
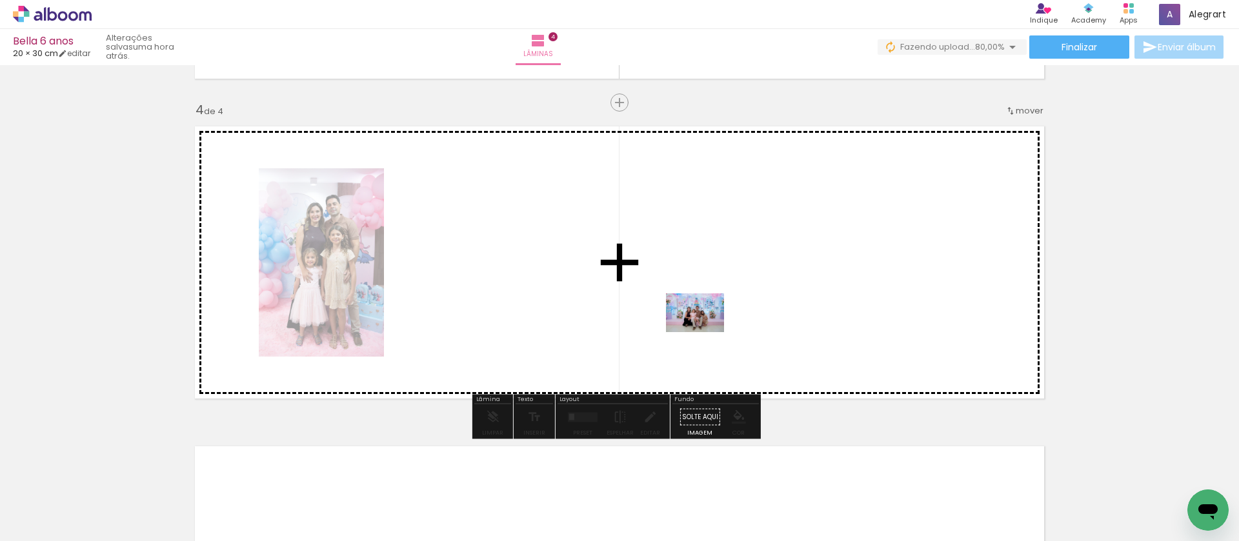
drag, startPoint x: 901, startPoint y: 510, endPoint x: 704, endPoint y: 332, distance: 265.0
click at [704, 332] on quentale-workspace at bounding box center [619, 270] width 1239 height 541
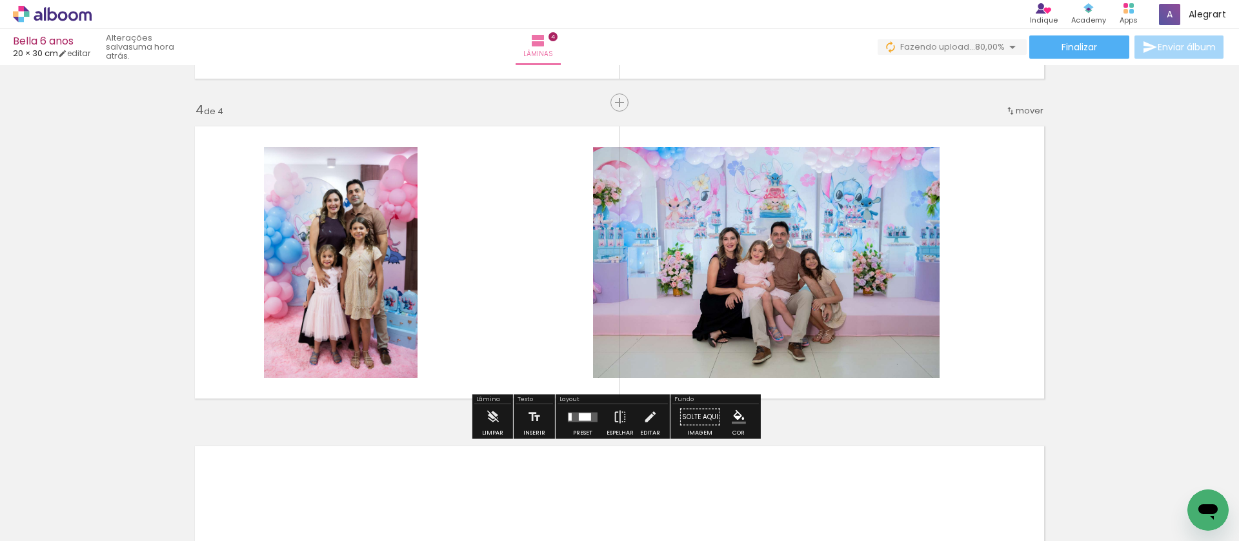
click at [1021, 108] on span "mover" at bounding box center [1029, 111] width 28 height 12
click at [1005, 109] on paper-item "antes da 1" at bounding box center [992, 108] width 98 height 21
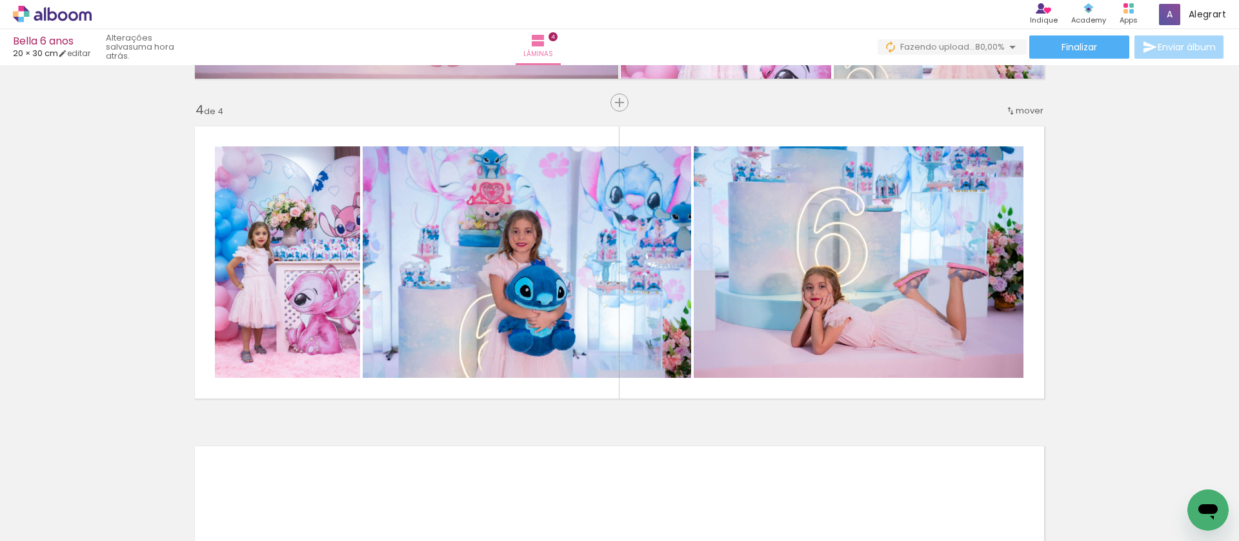
scroll to position [0, 0]
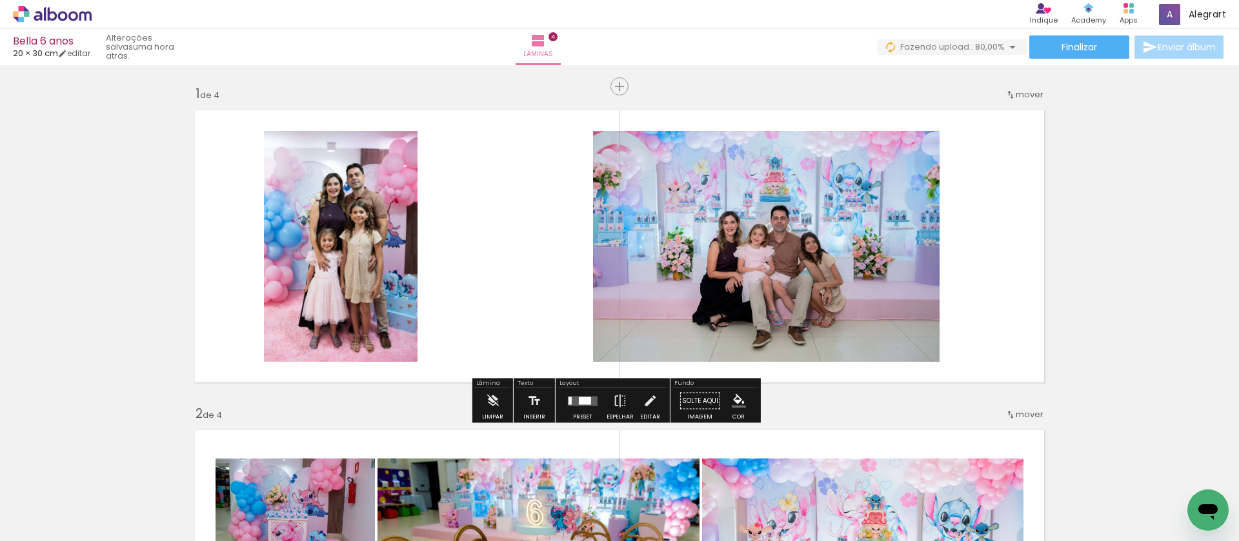
click at [1015, 89] on span "mover" at bounding box center [1029, 94] width 28 height 12
click at [1010, 105] on paper-item "depois da 2" at bounding box center [992, 113] width 98 height 21
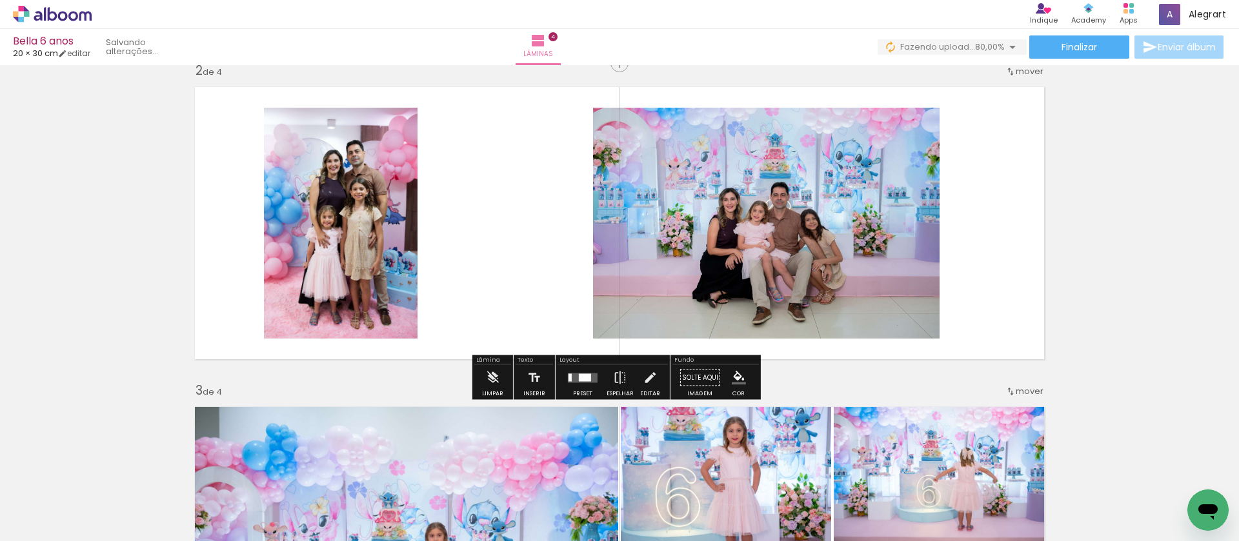
scroll to position [334, 0]
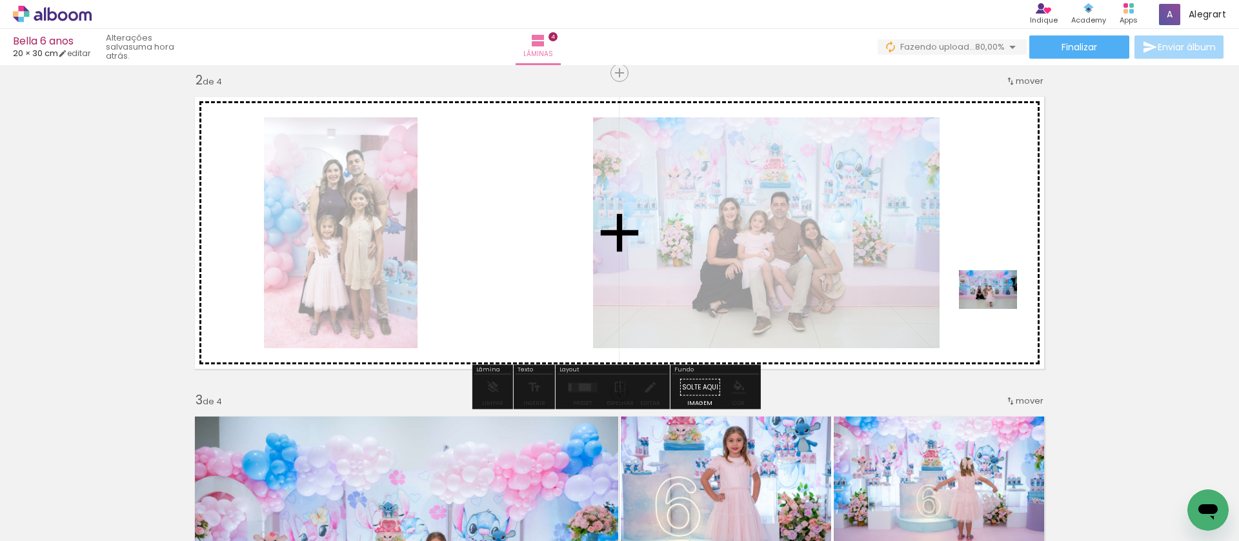
drag, startPoint x: 995, startPoint y: 499, endPoint x: 997, endPoint y: 309, distance: 189.7
click at [997, 308] on quentale-workspace at bounding box center [619, 270] width 1239 height 541
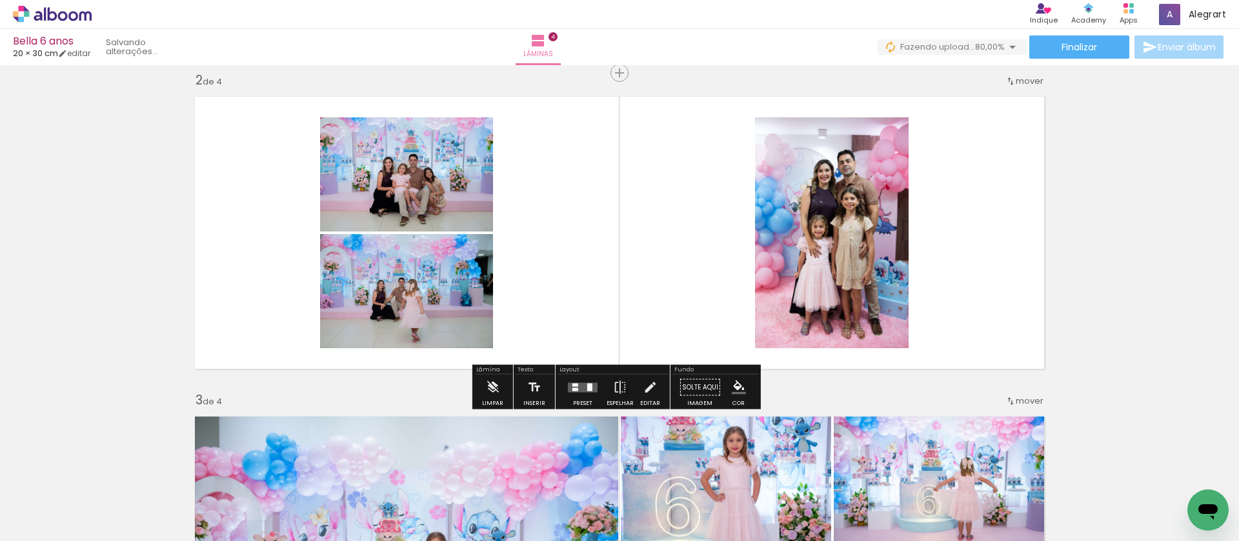
click at [585, 393] on div at bounding box center [582, 388] width 35 height 26
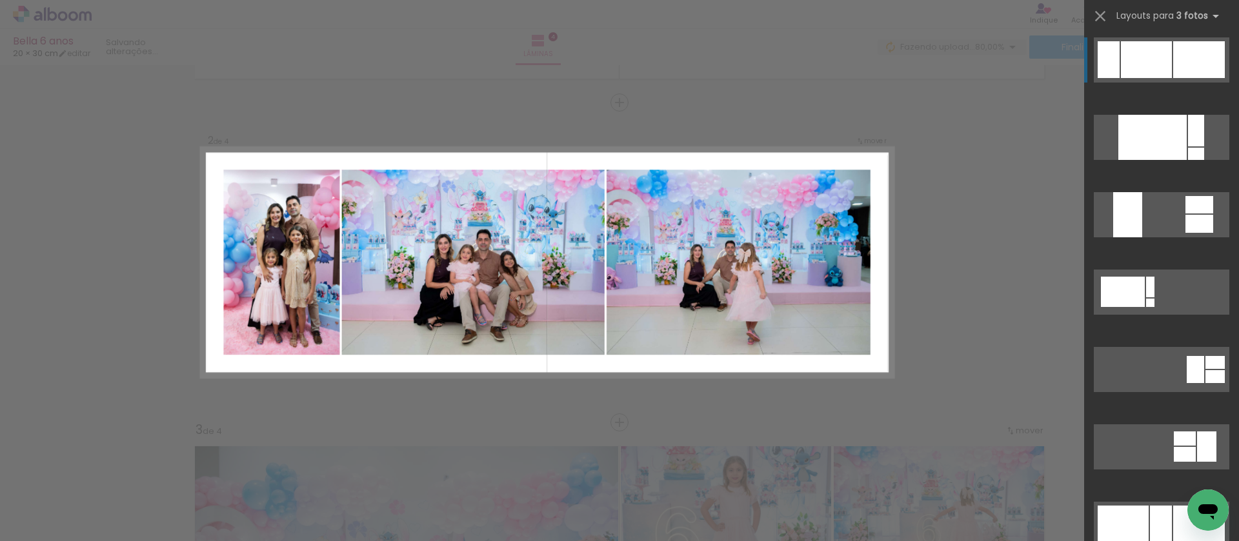
scroll to position [566, 0]
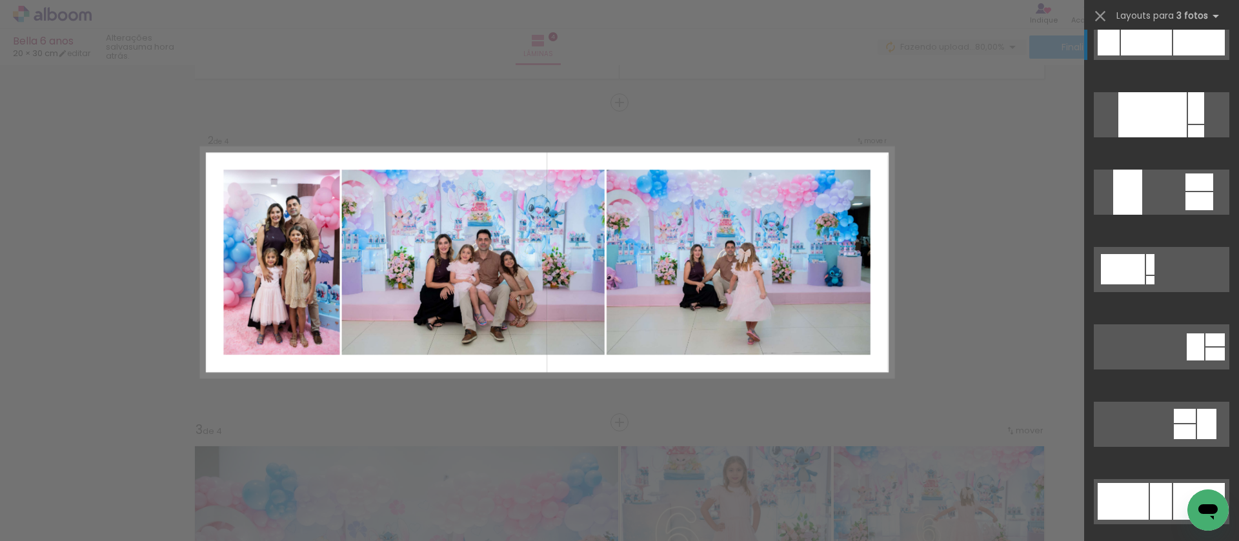
click at [1197, 46] on div at bounding box center [1199, 37] width 52 height 37
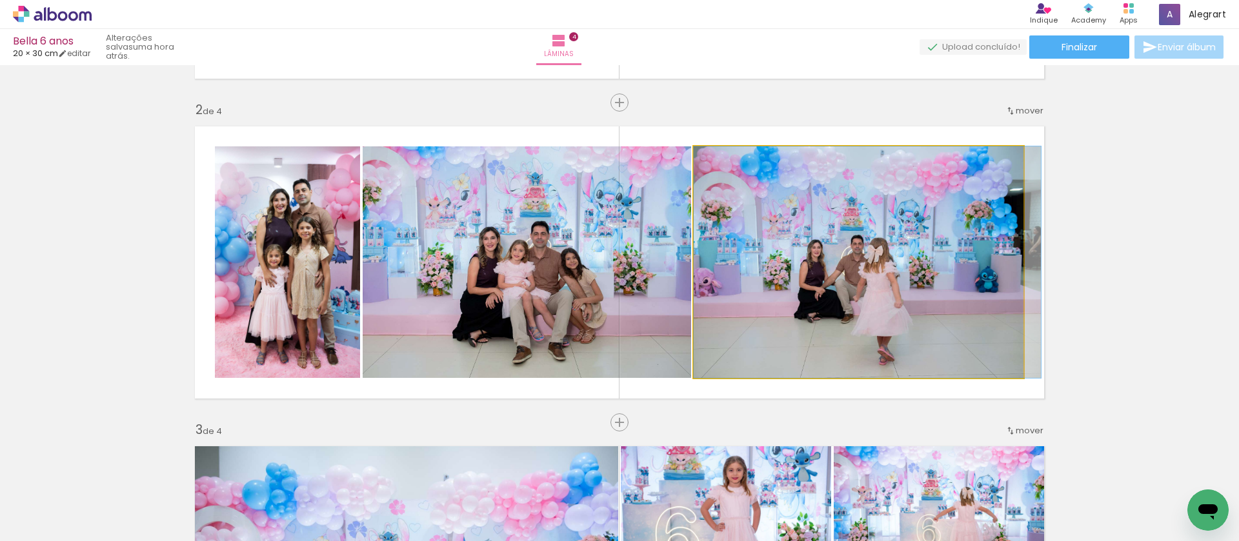
drag, startPoint x: 886, startPoint y: 304, endPoint x: 922, endPoint y: 304, distance: 36.1
click at [722, 160] on div at bounding box center [724, 160] width 12 height 12
drag, startPoint x: 734, startPoint y: 206, endPoint x: 752, endPoint y: 206, distance: 18.1
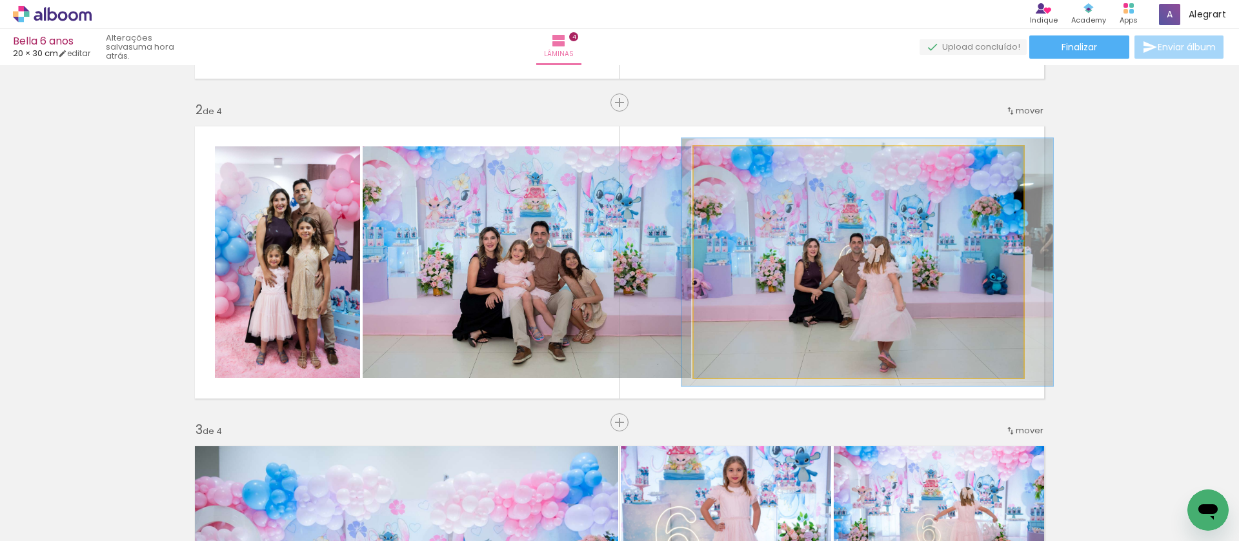
type paper-slider "107"
click at [721, 157] on div at bounding box center [727, 160] width 12 height 12
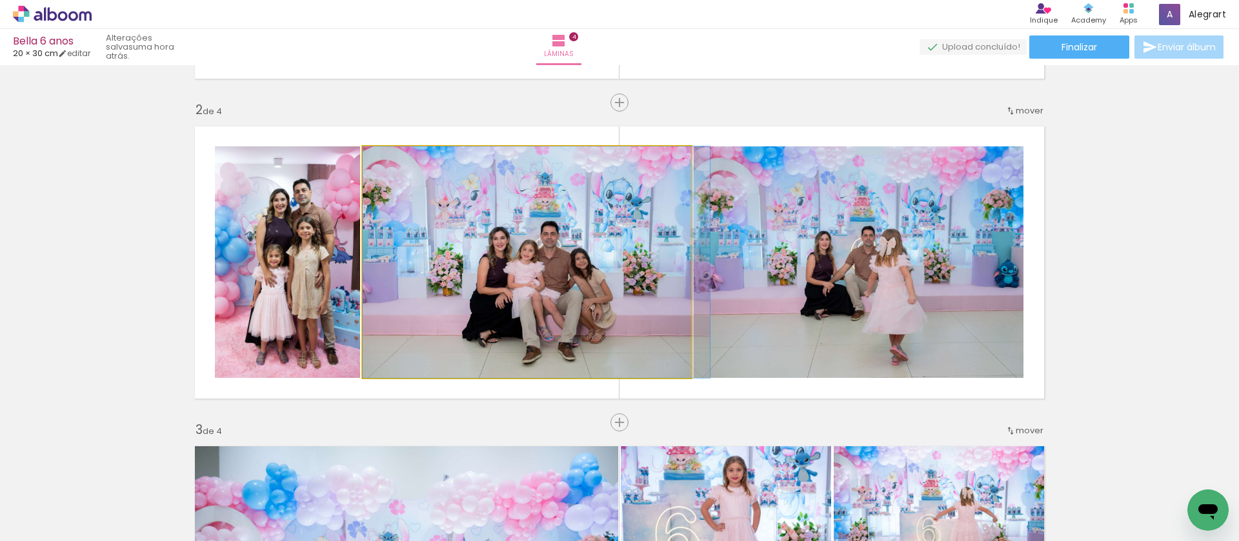
drag, startPoint x: 572, startPoint y: 265, endPoint x: 583, endPoint y: 265, distance: 11.0
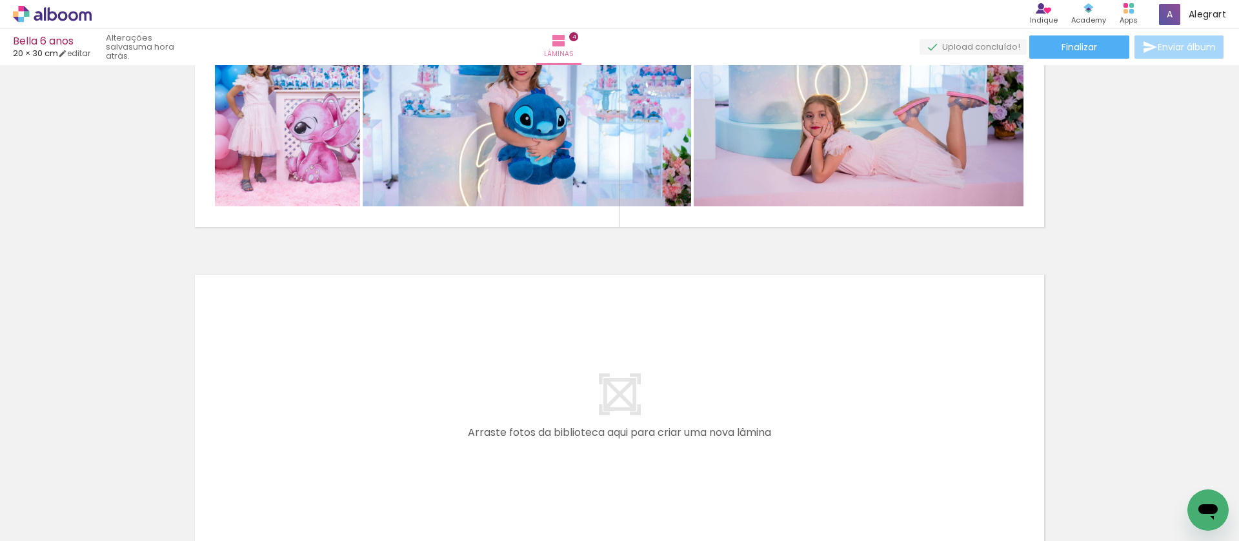
scroll to position [1166, 0]
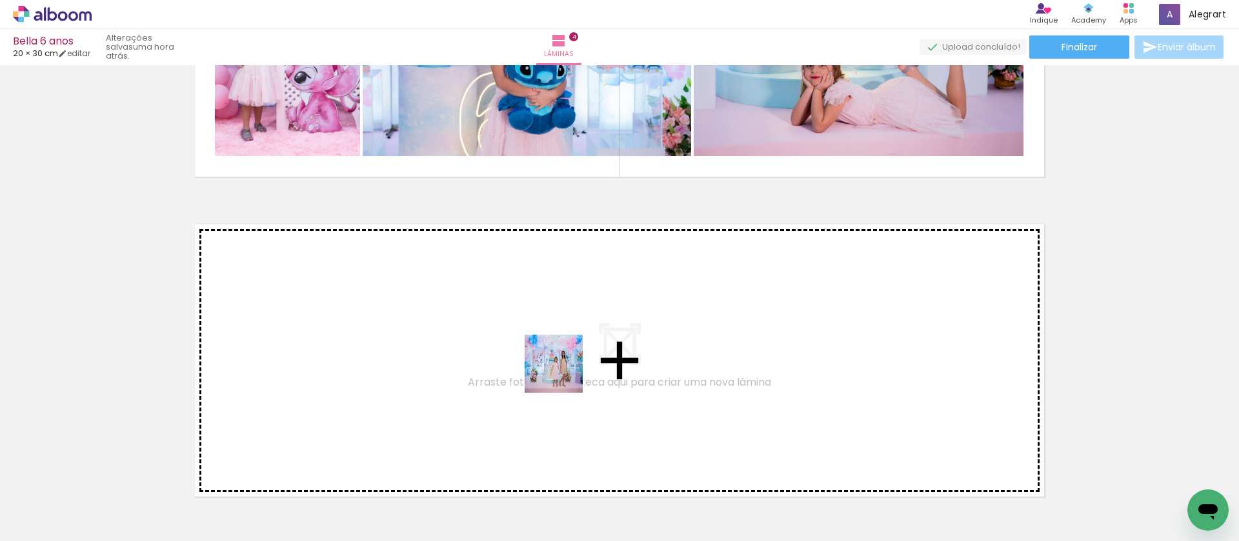
drag, startPoint x: 572, startPoint y: 484, endPoint x: 627, endPoint y: 494, distance: 56.4
click at [563, 373] on quentale-workspace at bounding box center [619, 270] width 1239 height 541
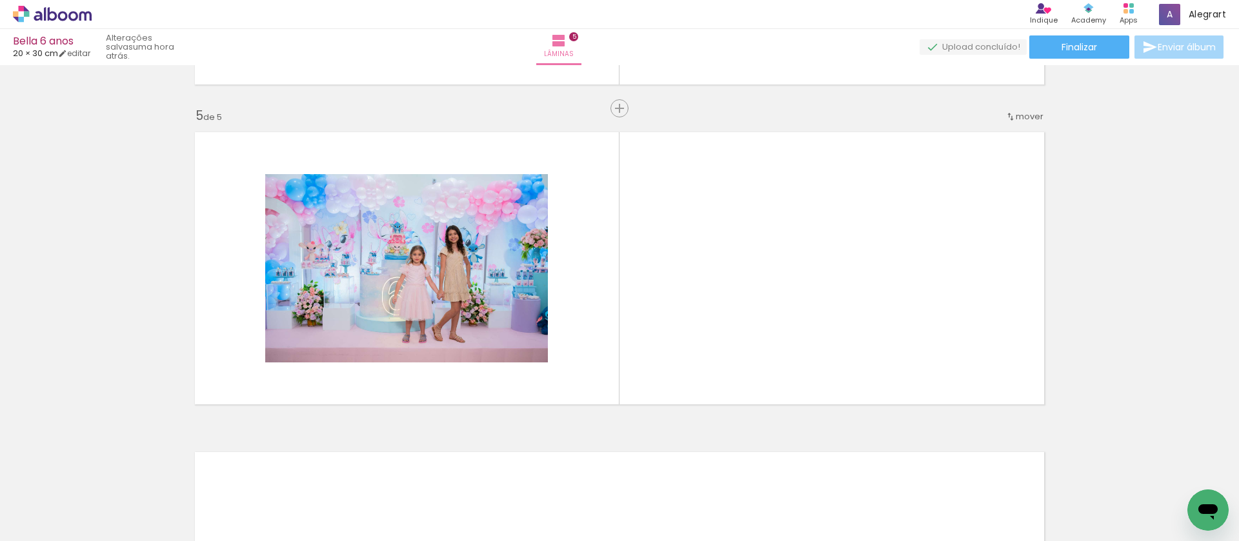
scroll to position [1264, 0]
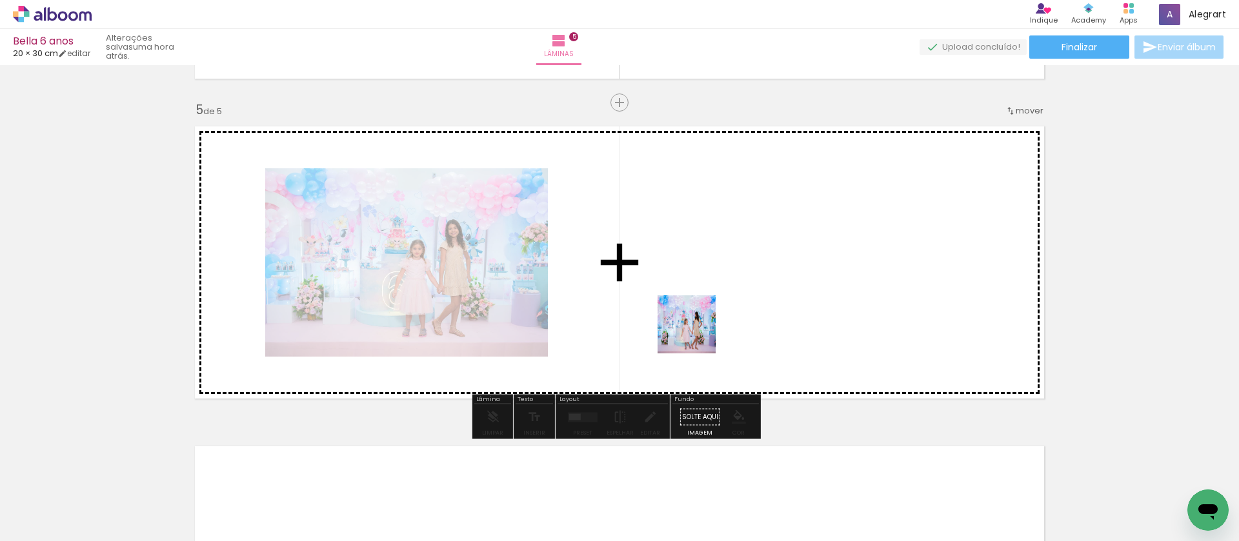
drag, startPoint x: 627, startPoint y: 497, endPoint x: 697, endPoint y: 332, distance: 179.5
click at [697, 332] on quentale-workspace at bounding box center [619, 270] width 1239 height 541
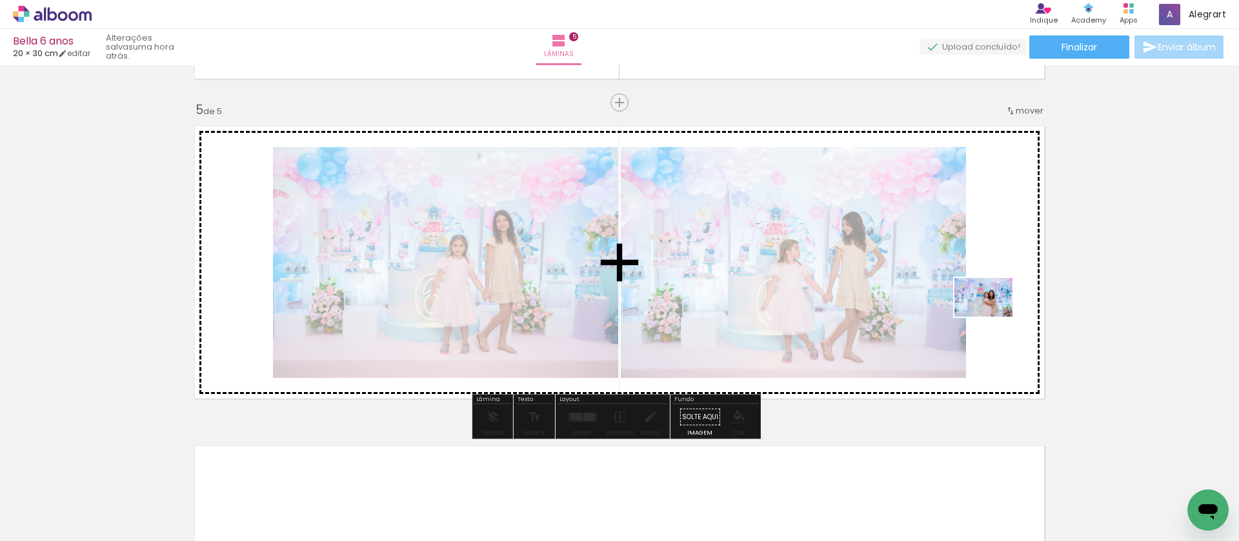
drag, startPoint x: 706, startPoint y: 503, endPoint x: 993, endPoint y: 317, distance: 342.0
click at [993, 317] on quentale-workspace at bounding box center [619, 270] width 1239 height 541
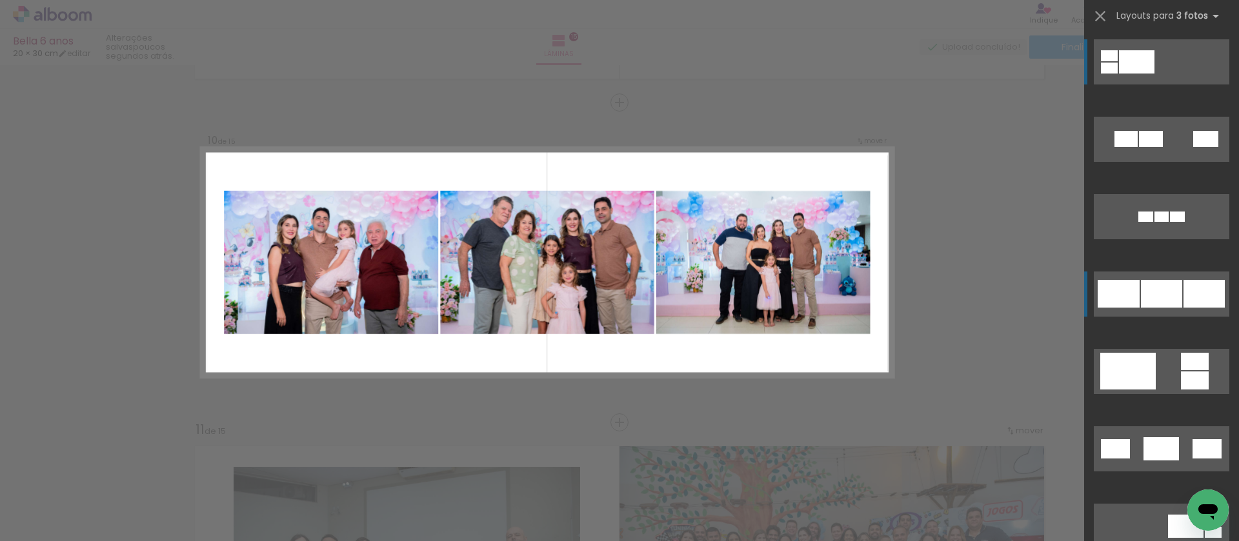
click at [1163, 294] on div at bounding box center [1161, 294] width 41 height 28
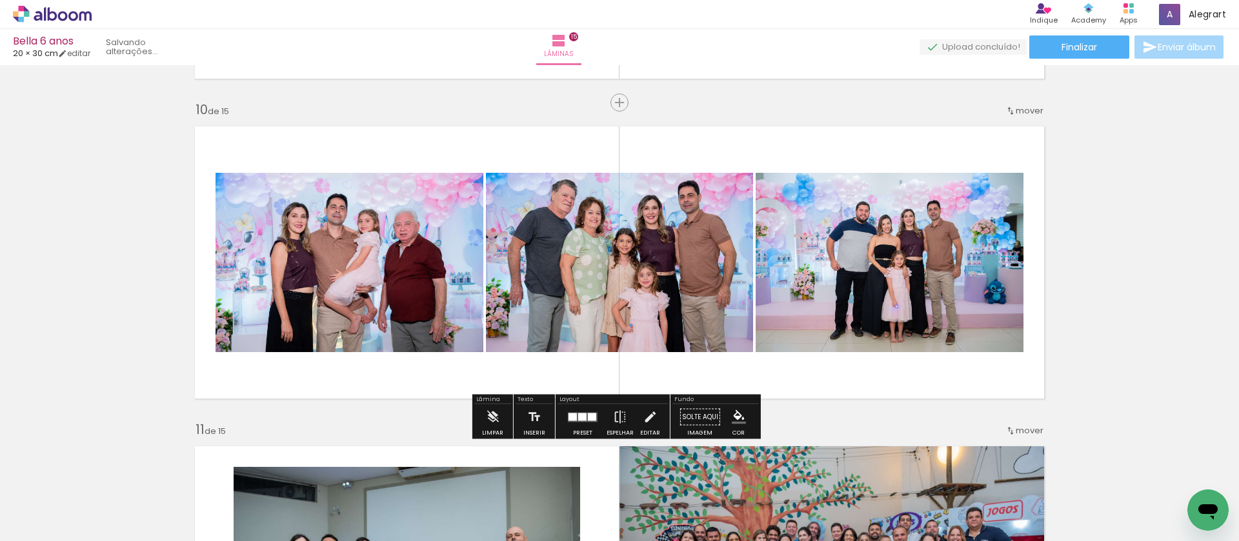
scroll to position [0, 295]
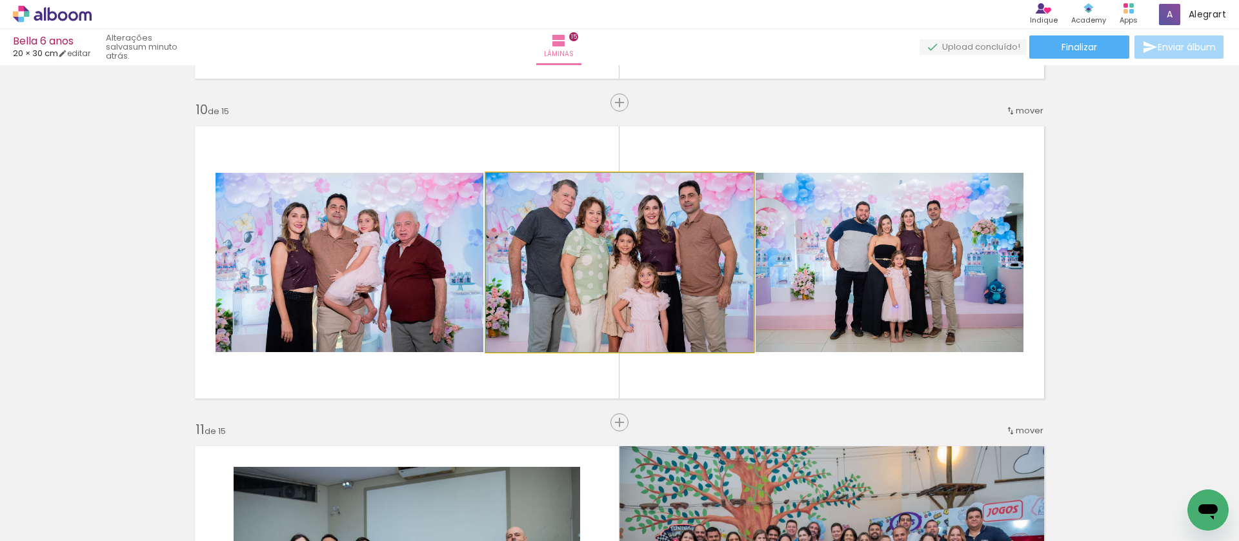
drag, startPoint x: 643, startPoint y: 283, endPoint x: 677, endPoint y: 283, distance: 34.2
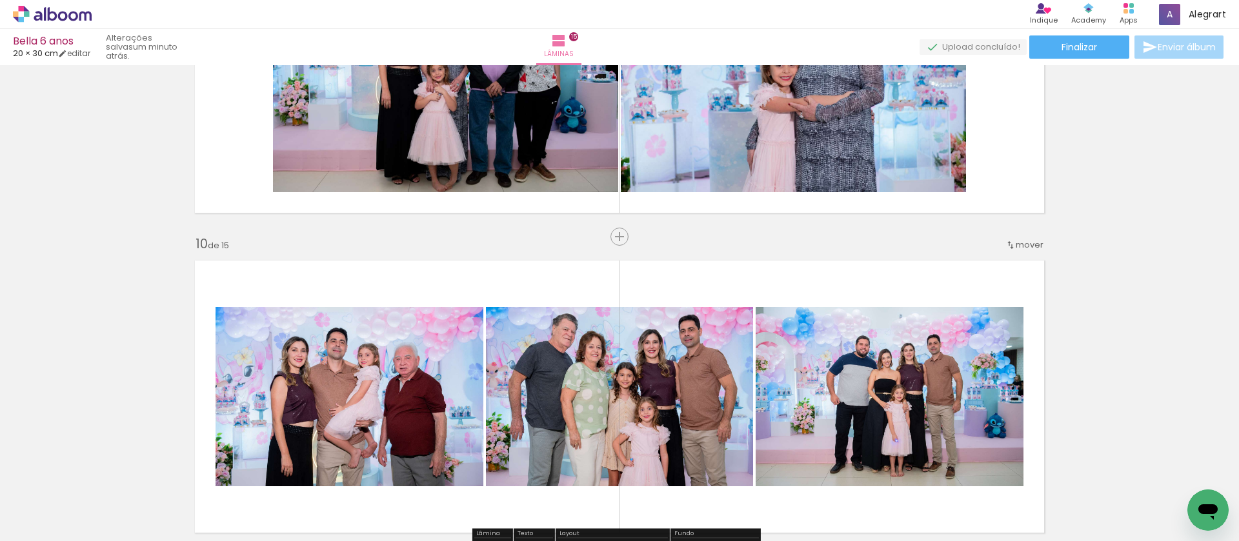
scroll to position [2685, 0]
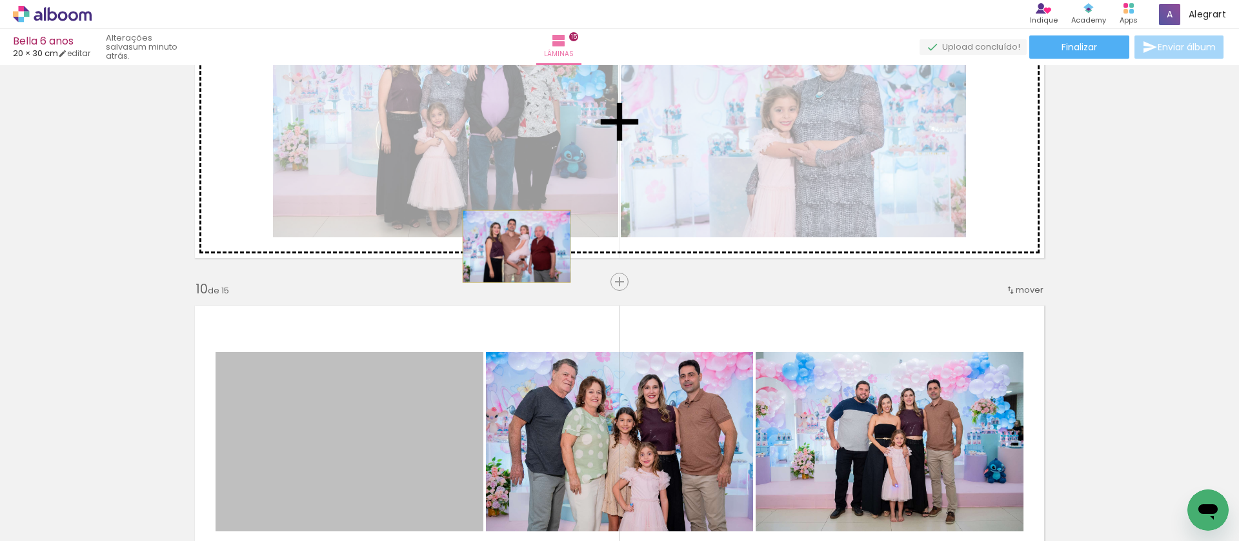
drag, startPoint x: 416, startPoint y: 407, endPoint x: 524, endPoint y: 245, distance: 195.0
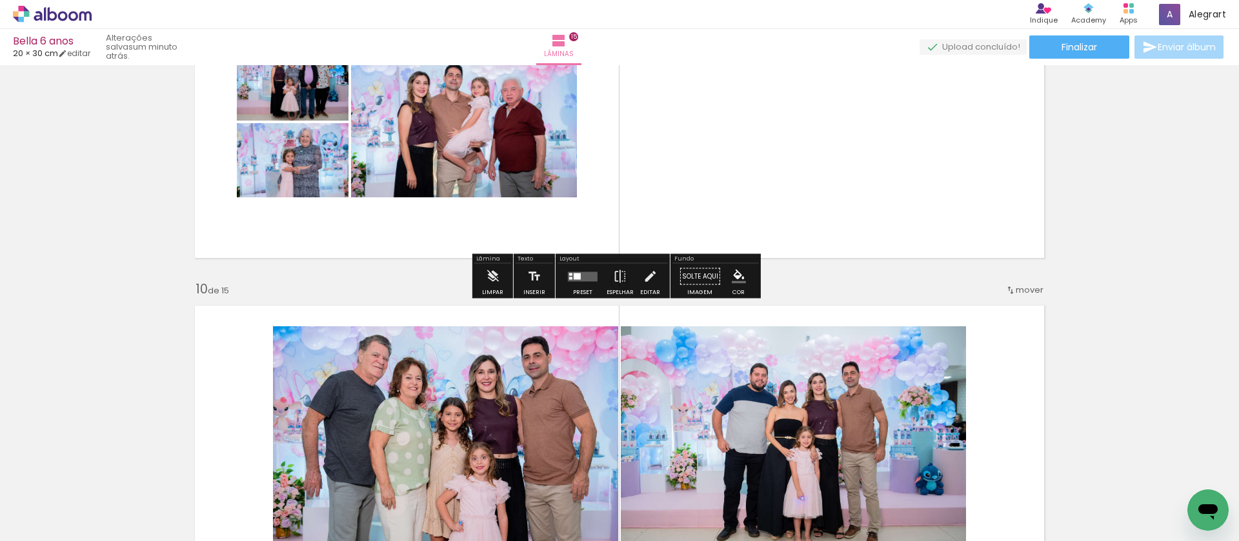
click at [581, 276] on quentale-layouter at bounding box center [583, 277] width 30 height 10
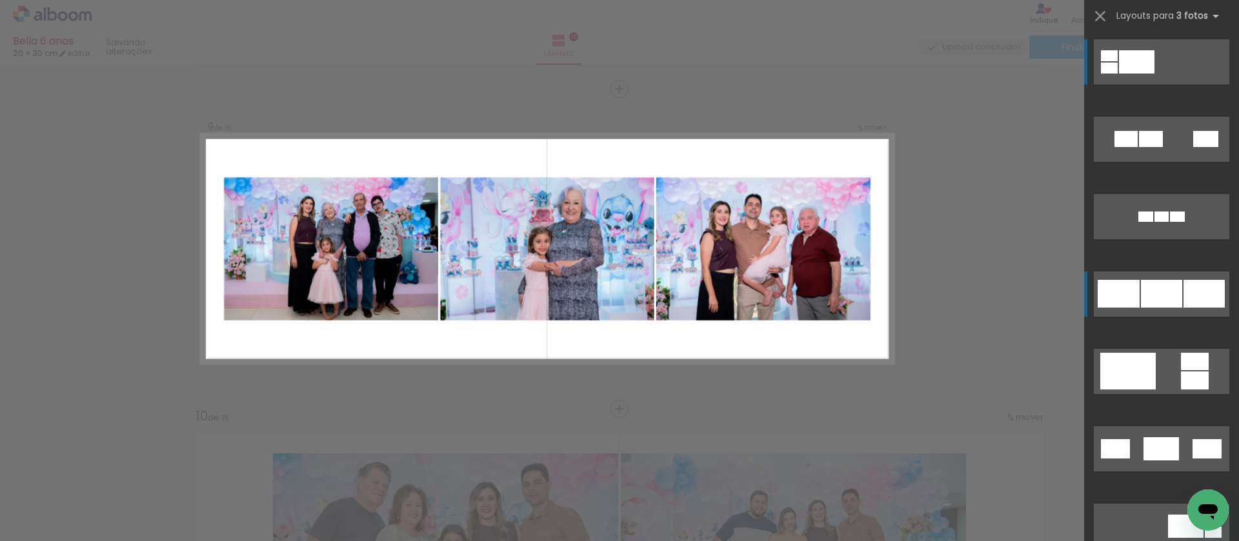
scroll to position [2544, 0]
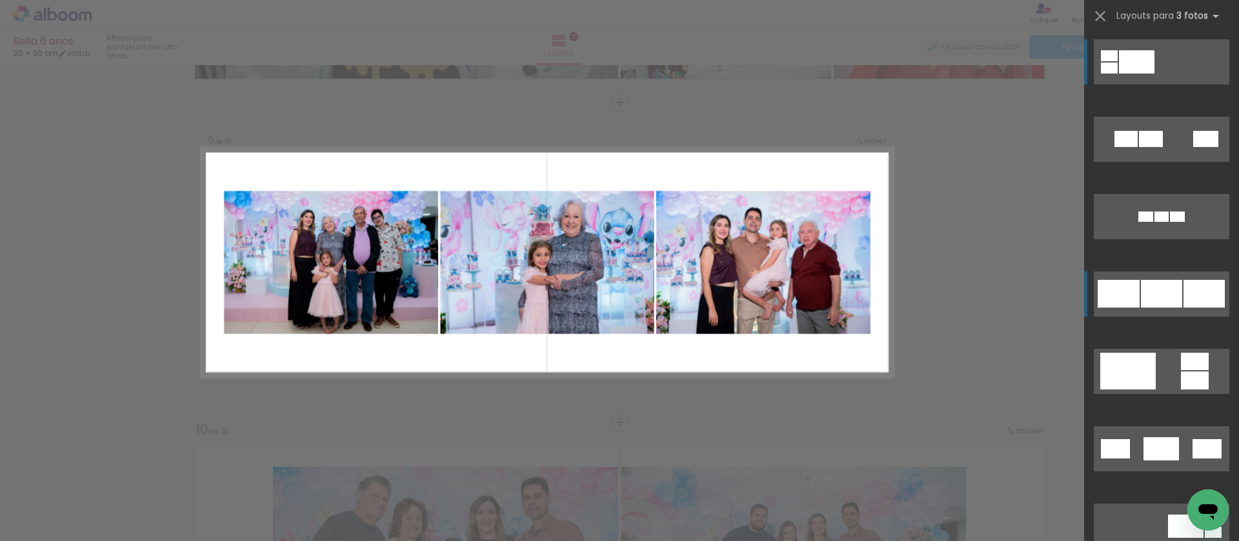
click at [1161, 288] on div at bounding box center [1161, 294] width 41 height 28
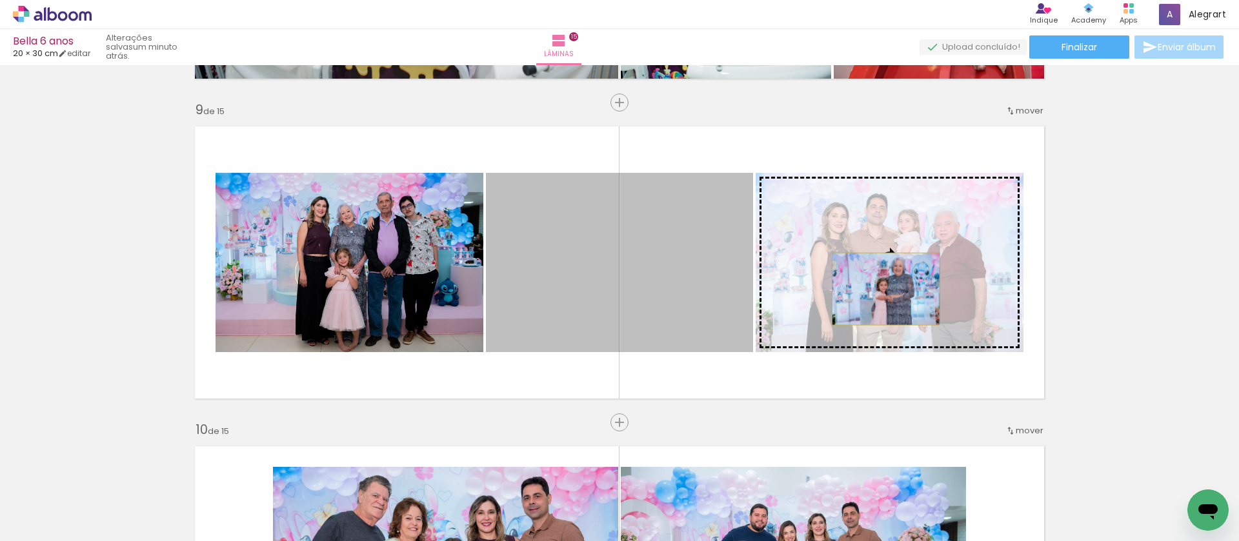
drag, startPoint x: 534, startPoint y: 289, endPoint x: 877, endPoint y: 289, distance: 343.2
click at [0, 0] on slot at bounding box center [0, 0] width 0 height 0
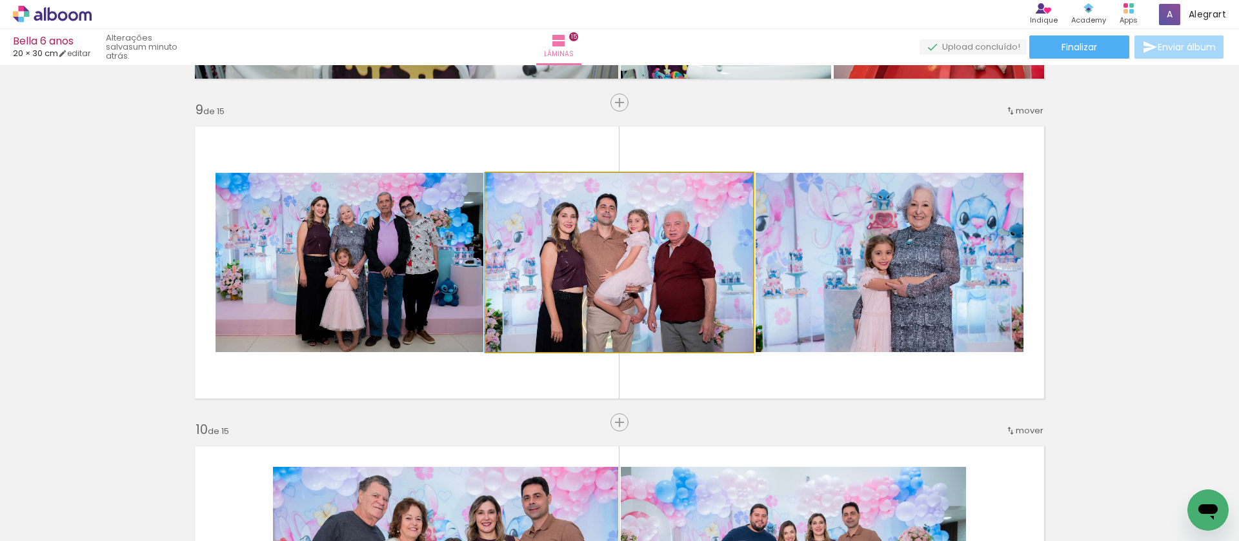
drag, startPoint x: 700, startPoint y: 278, endPoint x: 679, endPoint y: 278, distance: 20.6
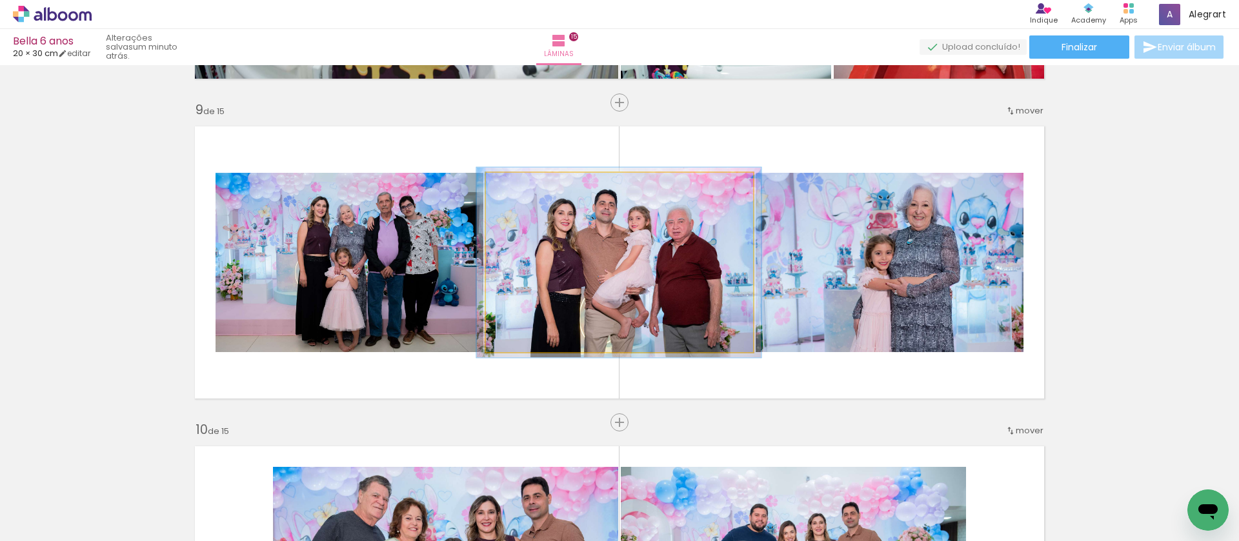
type paper-slider "106"
click at [515, 187] on div at bounding box center [519, 187] width 12 height 12
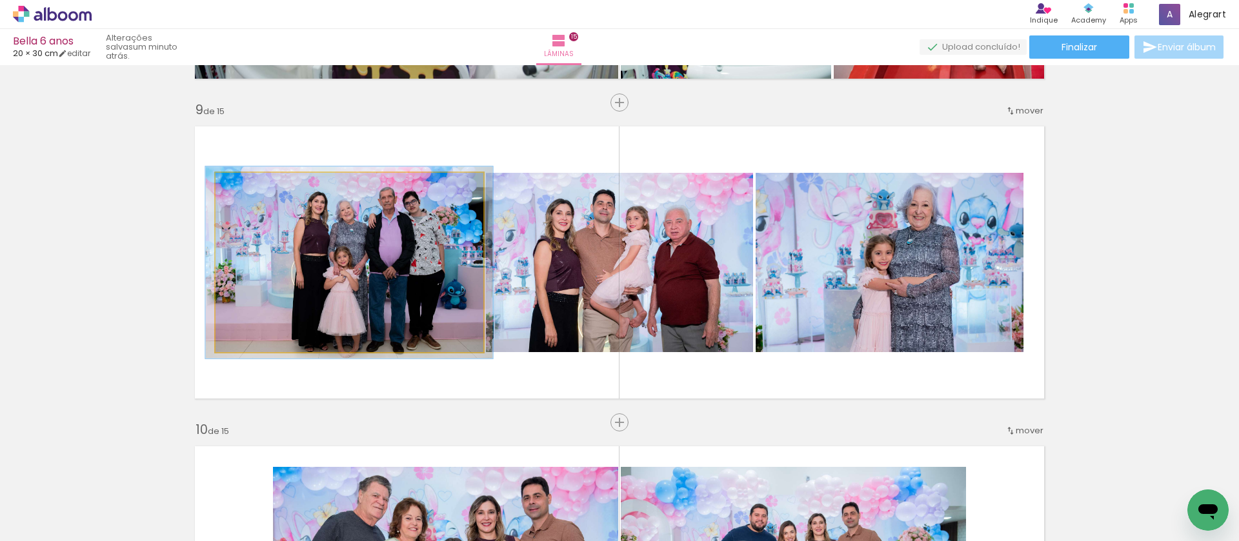
type paper-slider "107"
click at [244, 186] on div at bounding box center [249, 187] width 12 height 12
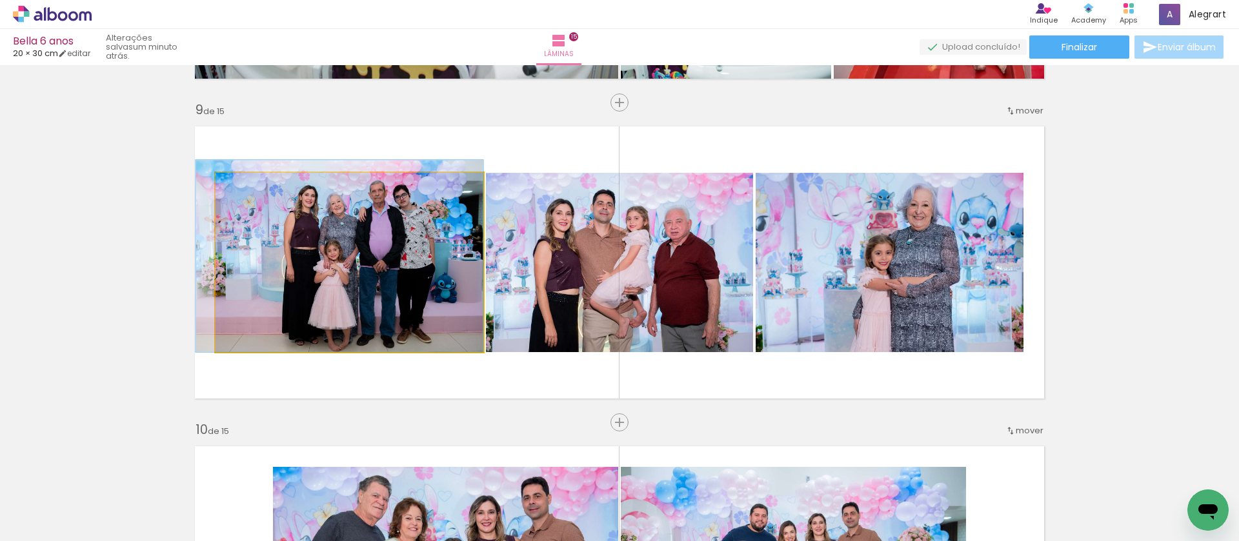
drag, startPoint x: 291, startPoint y: 233, endPoint x: 264, endPoint y: 226, distance: 27.9
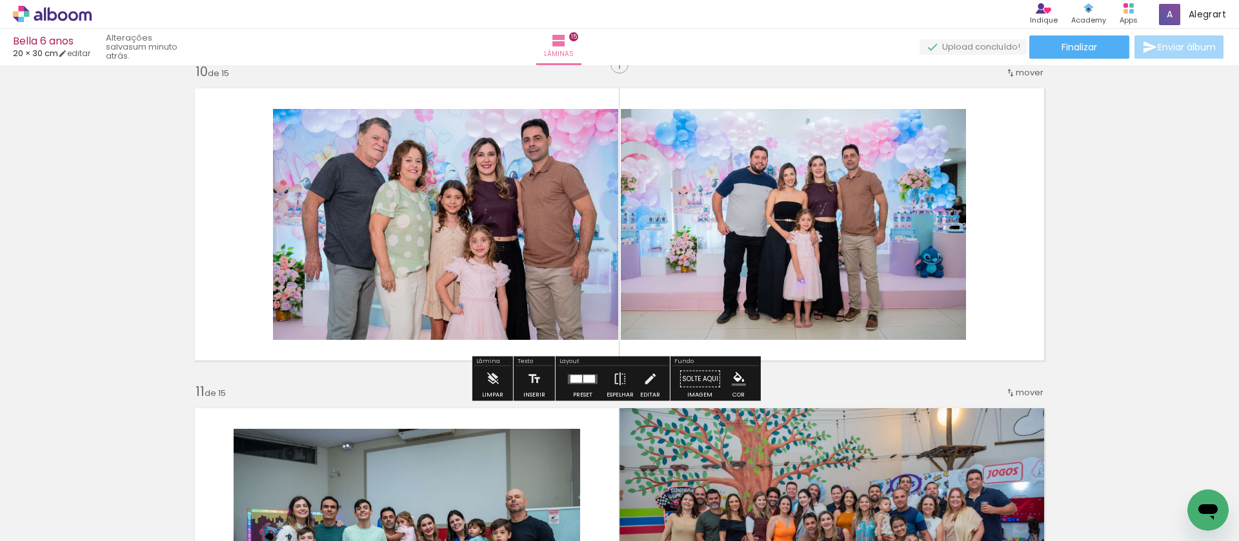
scroll to position [2903, 0]
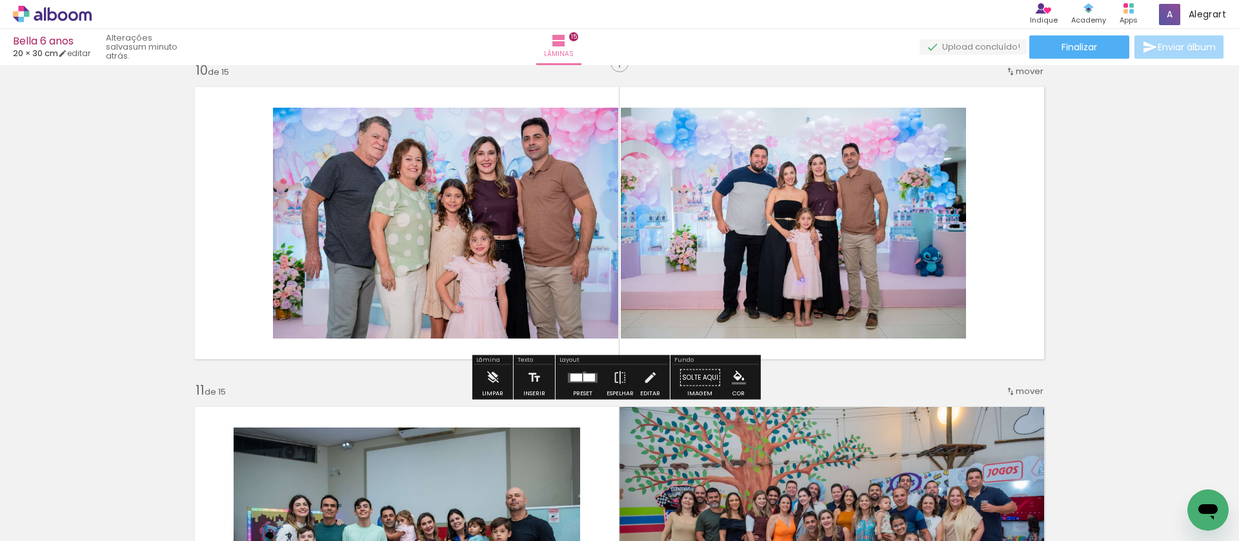
click at [583, 374] on div at bounding box center [589, 378] width 12 height 8
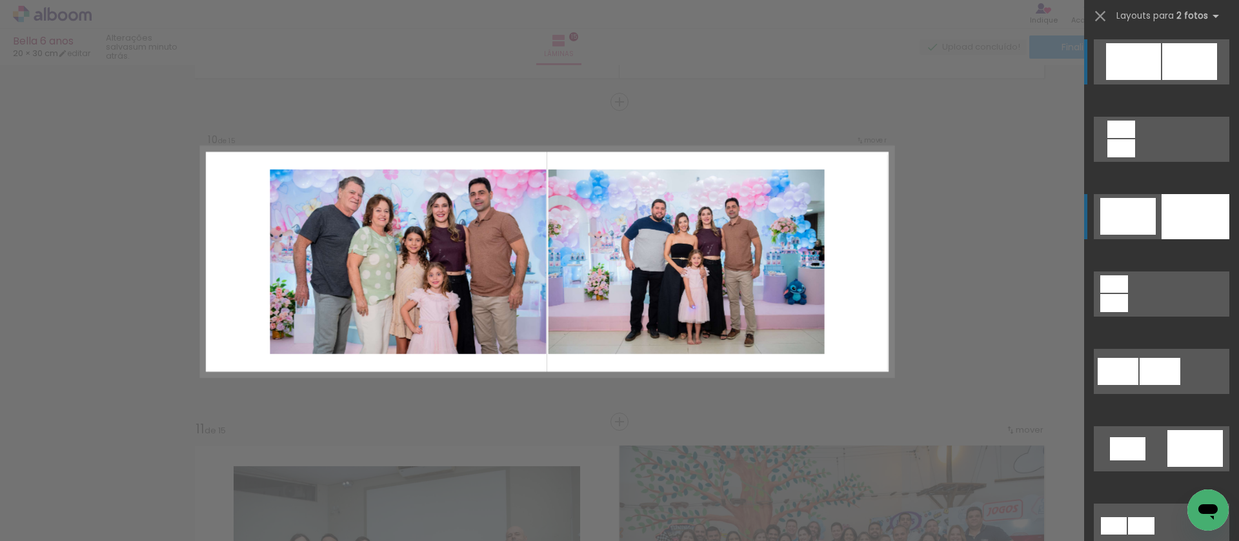
scroll to position [2864, 0]
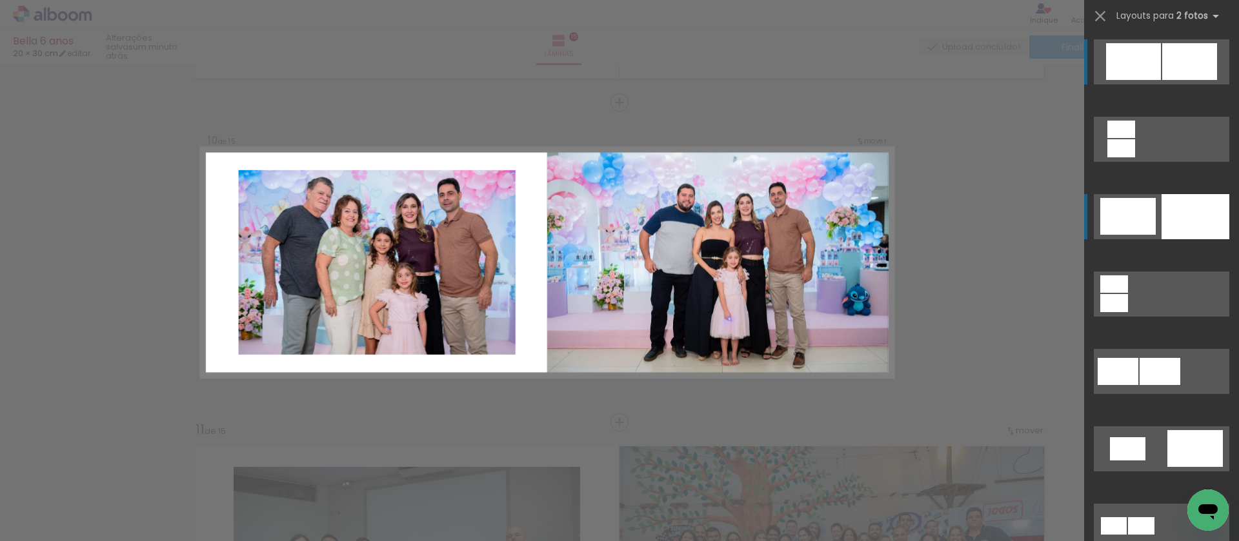
click at [1177, 221] on div at bounding box center [1195, 216] width 68 height 45
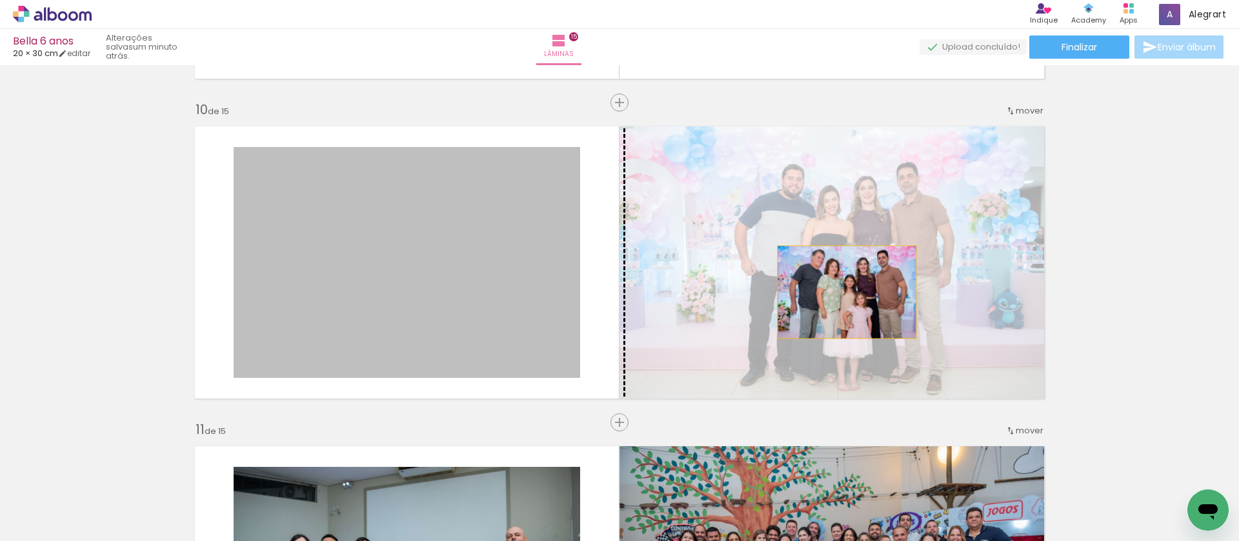
drag, startPoint x: 434, startPoint y: 294, endPoint x: 855, endPoint y: 292, distance: 420.7
click at [0, 0] on slot at bounding box center [0, 0] width 0 height 0
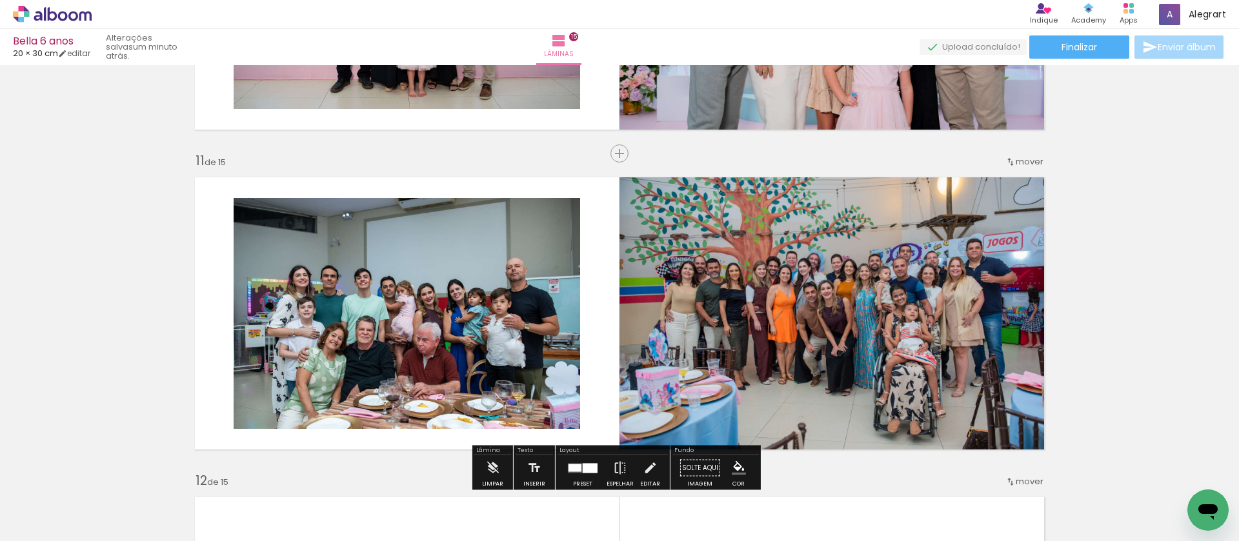
scroll to position [3259, 0]
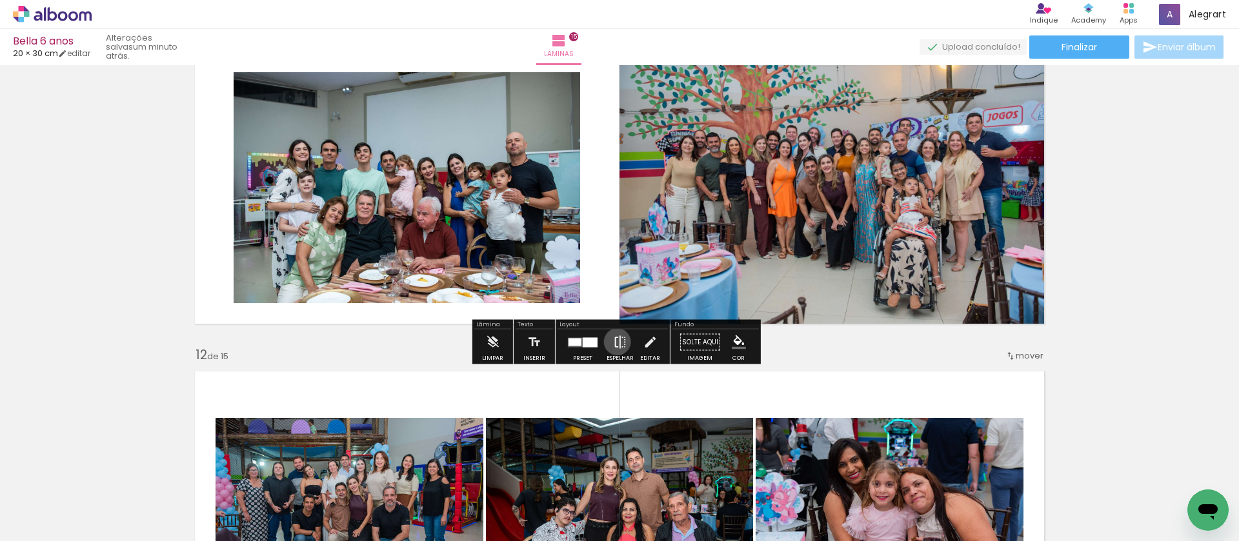
click at [614, 342] on iron-icon at bounding box center [620, 343] width 14 height 26
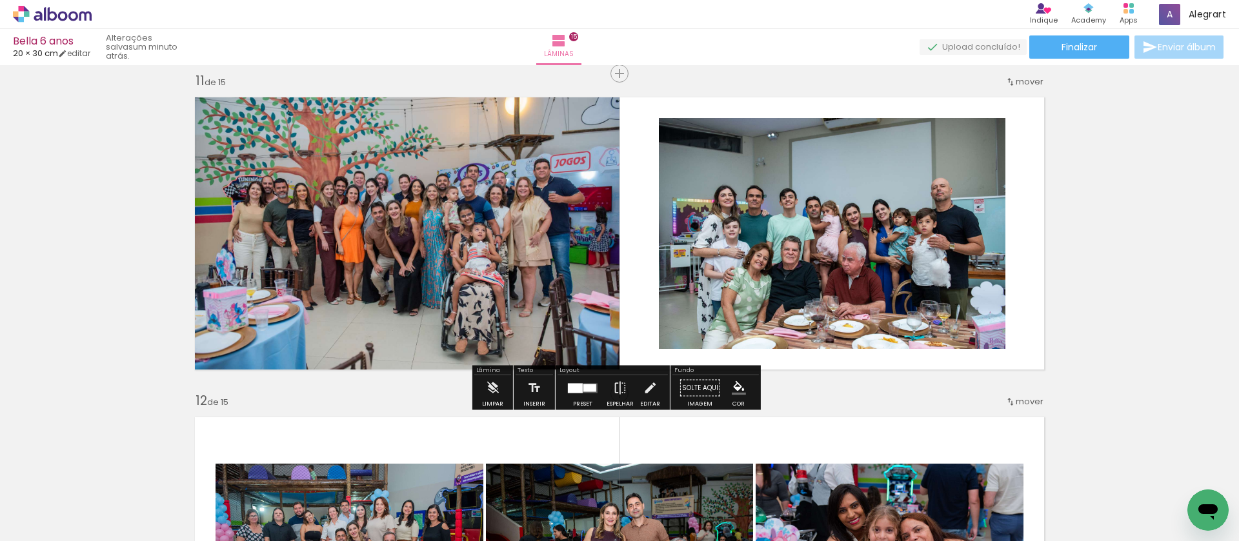
scroll to position [3205, 0]
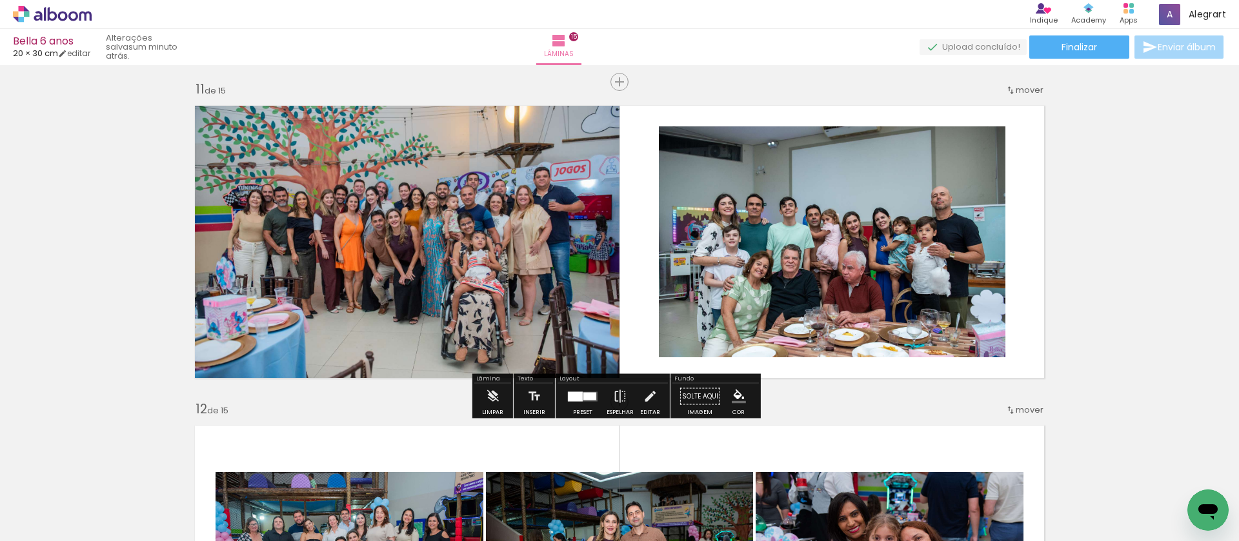
click at [1015, 92] on span "mover" at bounding box center [1029, 90] width 28 height 12
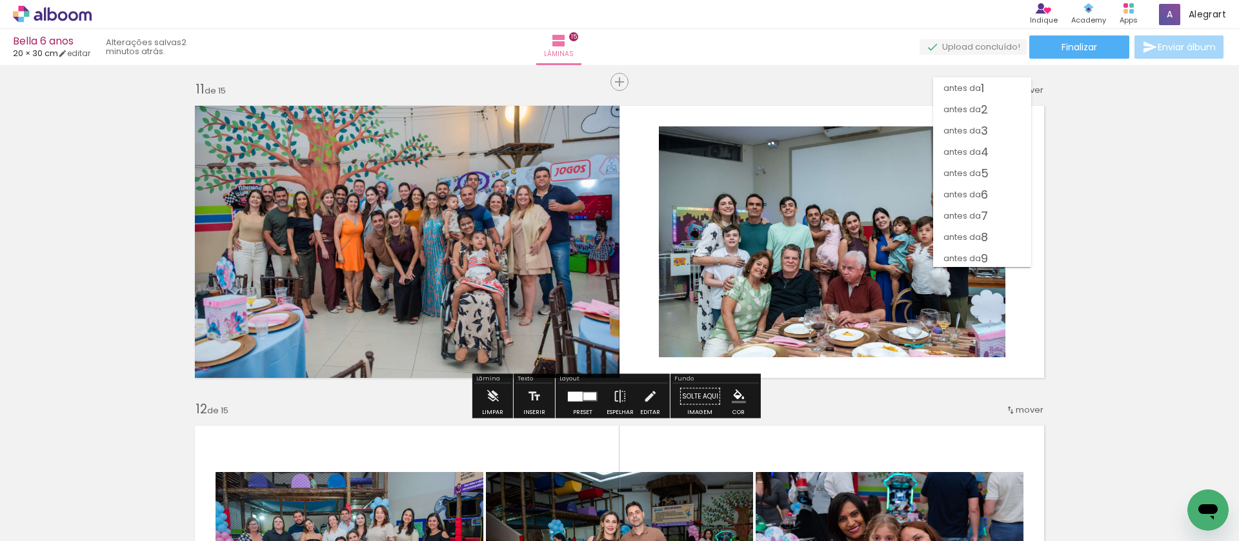
click at [994, 312] on span "12" at bounding box center [991, 322] width 10 height 21
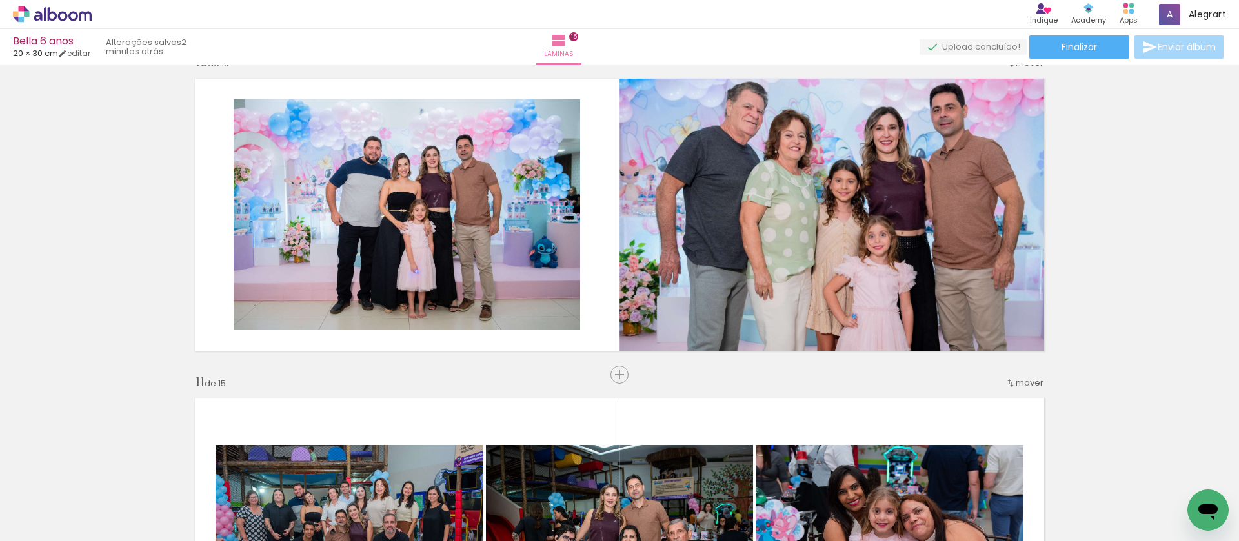
scroll to position [0, 2484]
click at [1089, 51] on span "Finalizar" at bounding box center [1078, 47] width 35 height 9
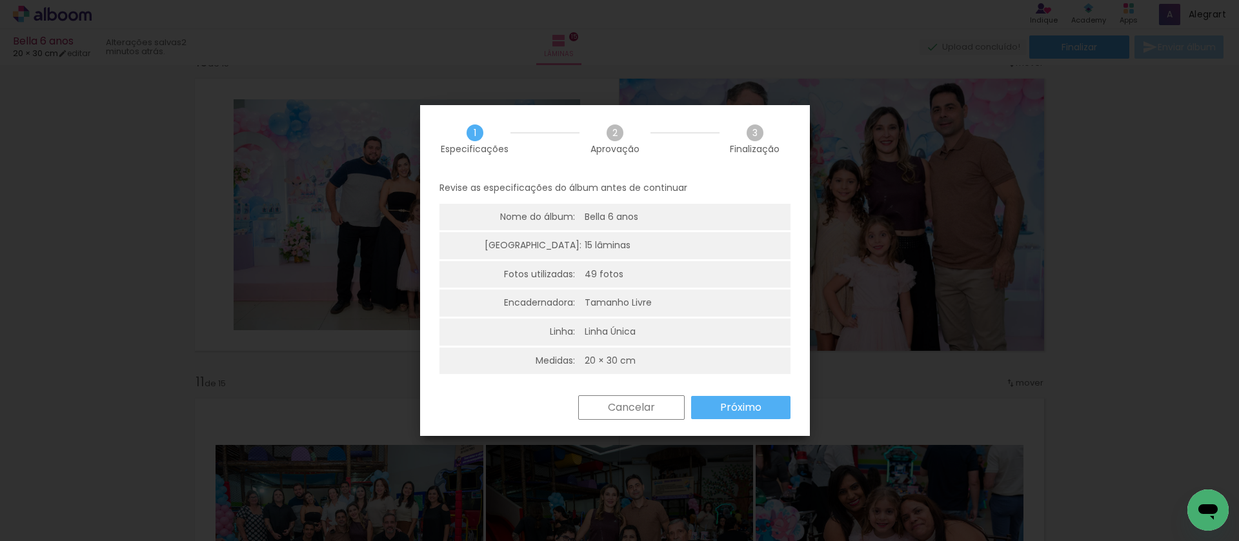
click at [0, 0] on slot "Próximo" at bounding box center [0, 0] width 0 height 0
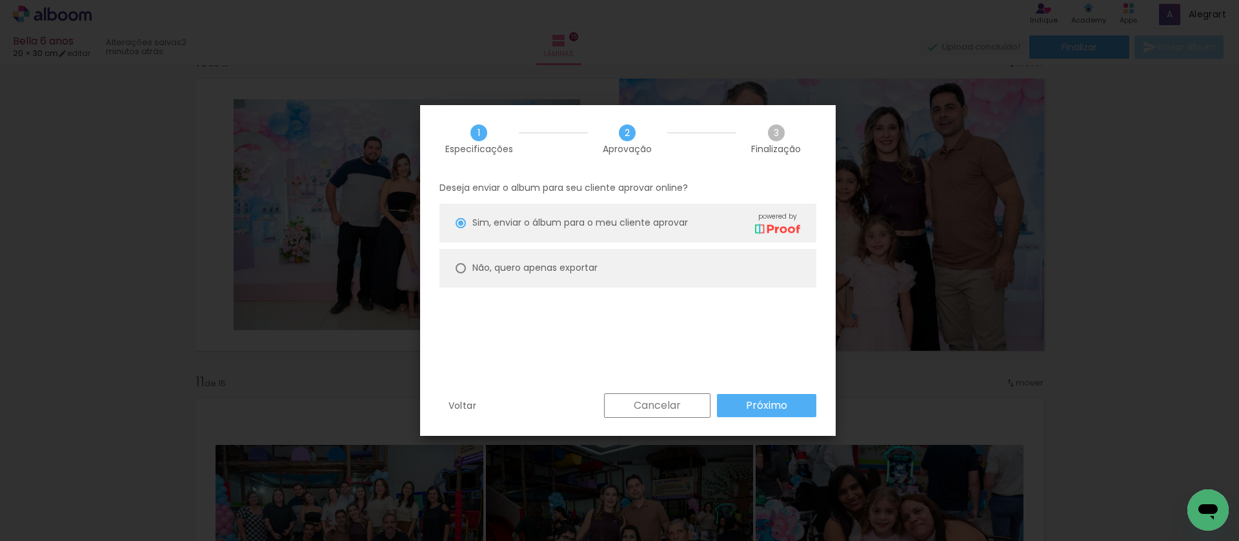
click at [723, 409] on paper-button "Próximo" at bounding box center [766, 405] width 99 height 23
